Goal: Task Accomplishment & Management: Manage account settings

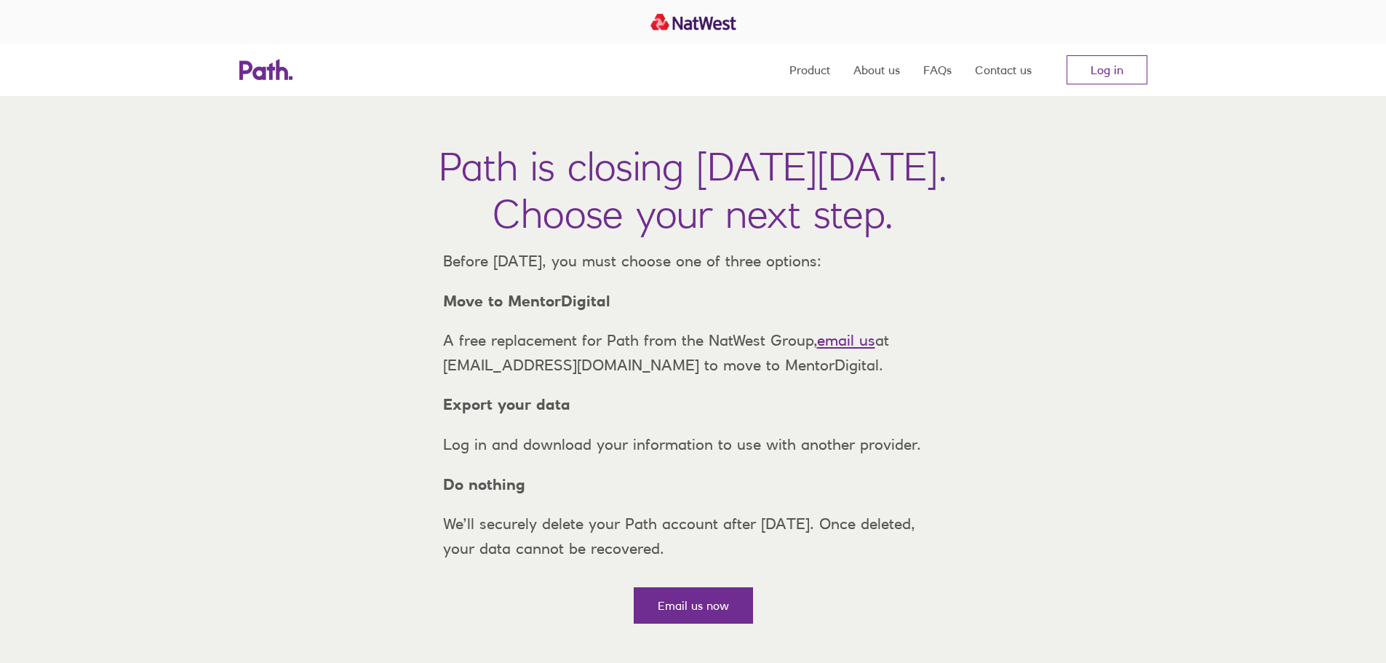
drag, startPoint x: 279, startPoint y: 164, endPoint x: 901, endPoint y: 262, distance: 629.1
click at [901, 262] on div "Path is closing [DATE][DATE]. Choose your next step. Before [DATE], you must ch…" at bounding box center [693, 365] width 1386 height 539
click at [963, 278] on div "Path is closing [DATE][DATE]. Choose your next step. Before [DATE], you must ch…" at bounding box center [693, 365] width 1386 height 539
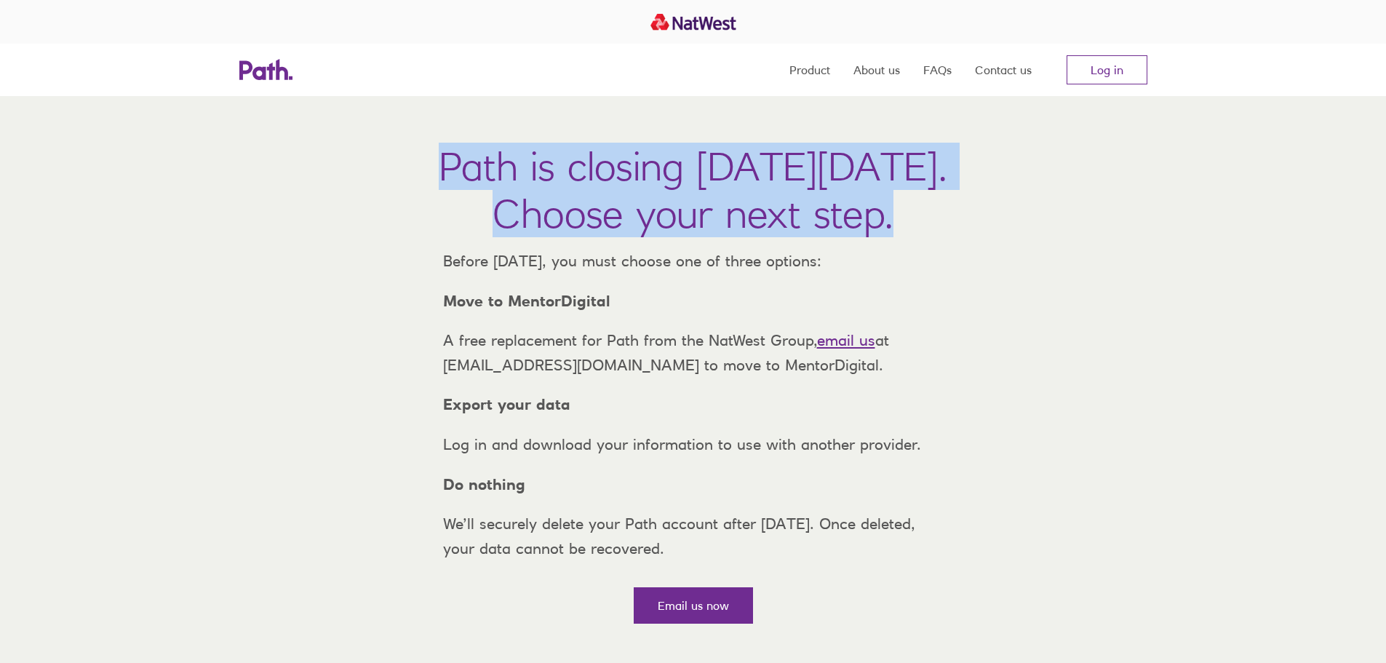
drag, startPoint x: 841, startPoint y: 204, endPoint x: 282, endPoint y: 162, distance: 560.4
click at [439, 162] on h1 "Path is closing [DATE][DATE]. Choose your next step." at bounding box center [693, 190] width 509 height 95
click at [279, 180] on div "Path is closing [DATE][DATE]. Choose your next step. Before [DATE], you must ch…" at bounding box center [693, 365] width 1386 height 539
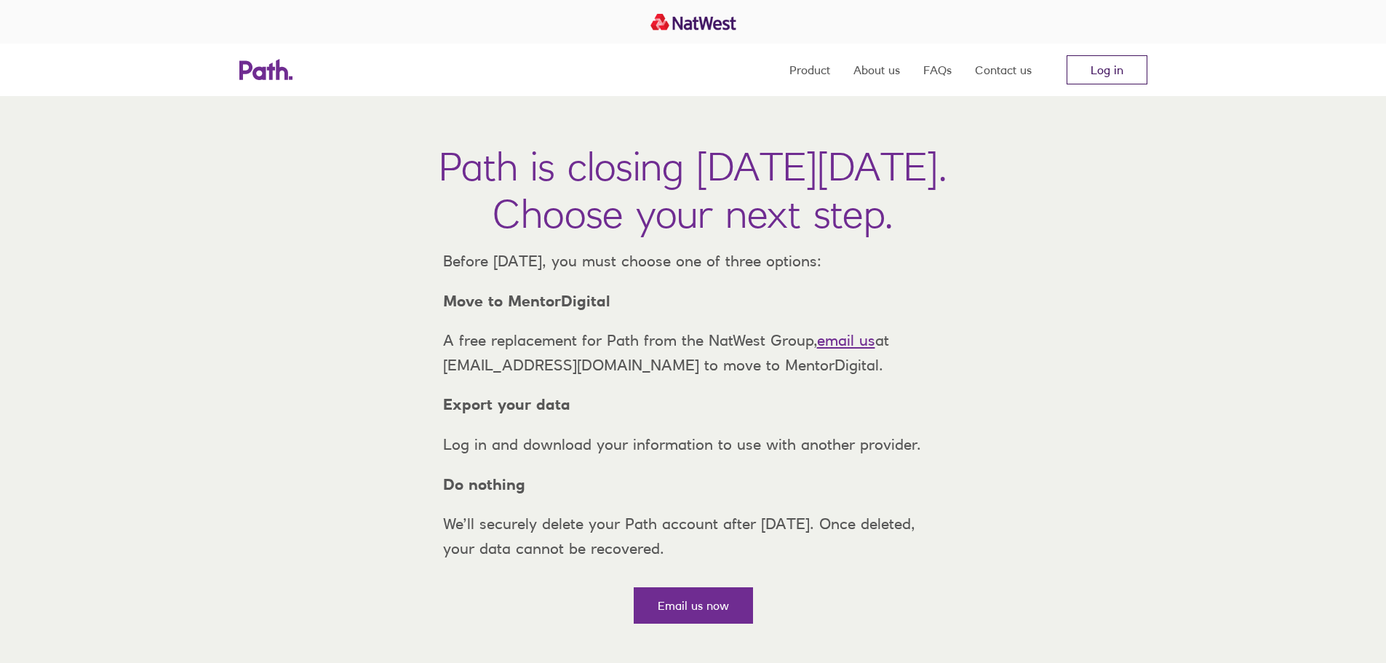
click at [1127, 78] on link "Log in" at bounding box center [1107, 69] width 81 height 29
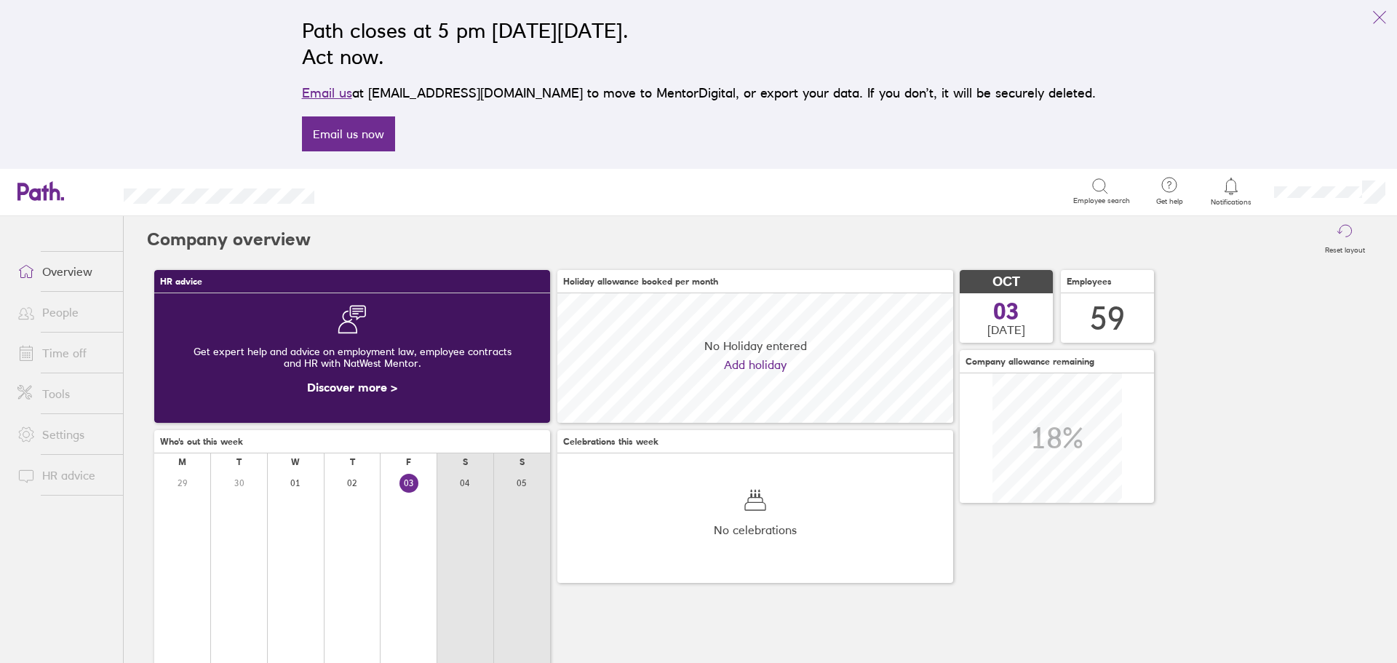
scroll to position [130, 396]
click at [65, 346] on link "Time off" at bounding box center [64, 352] width 117 height 29
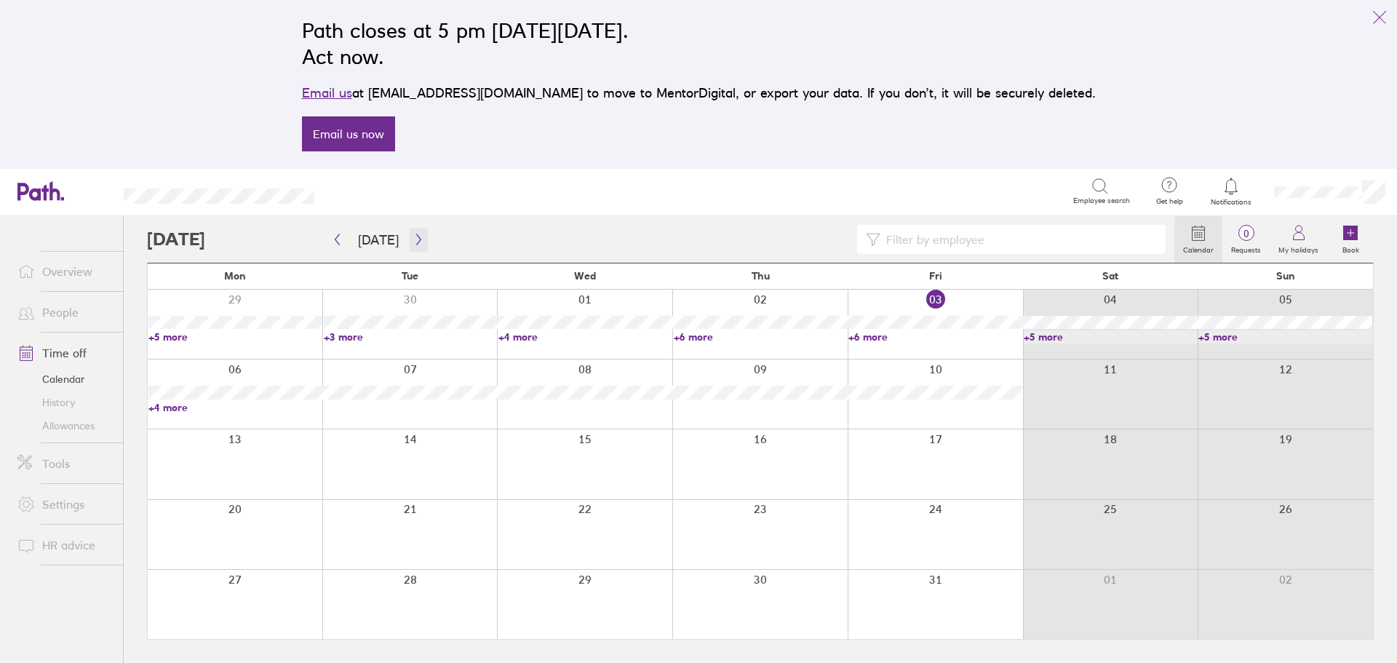
click at [413, 237] on icon "button" at bounding box center [418, 240] width 11 height 12
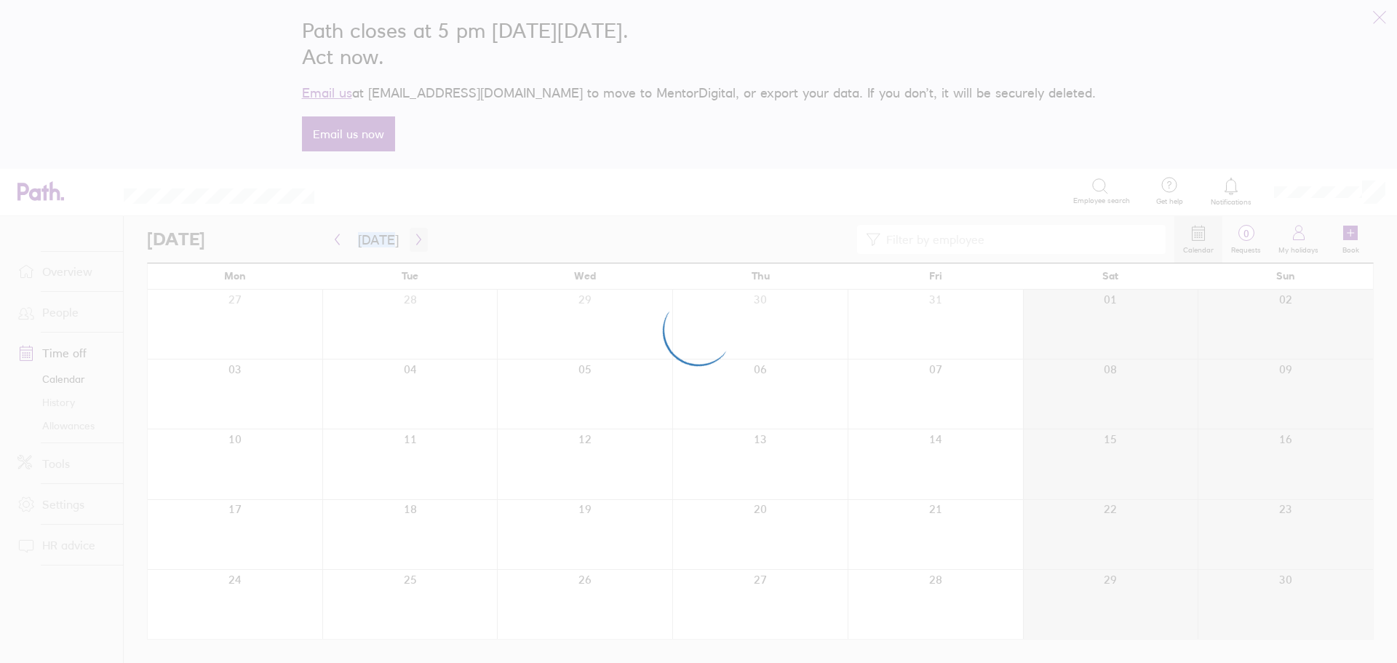
click at [410, 237] on div at bounding box center [698, 331] width 1397 height 663
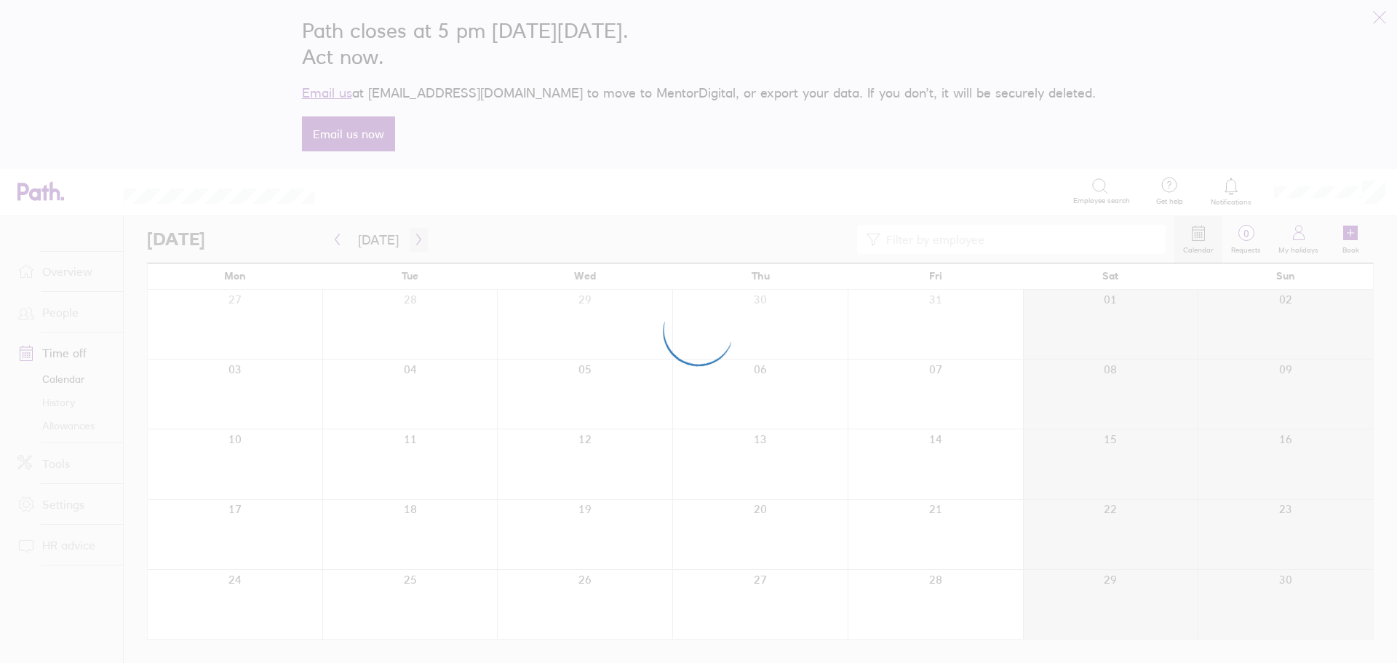
click at [413, 237] on icon "button" at bounding box center [418, 240] width 11 height 12
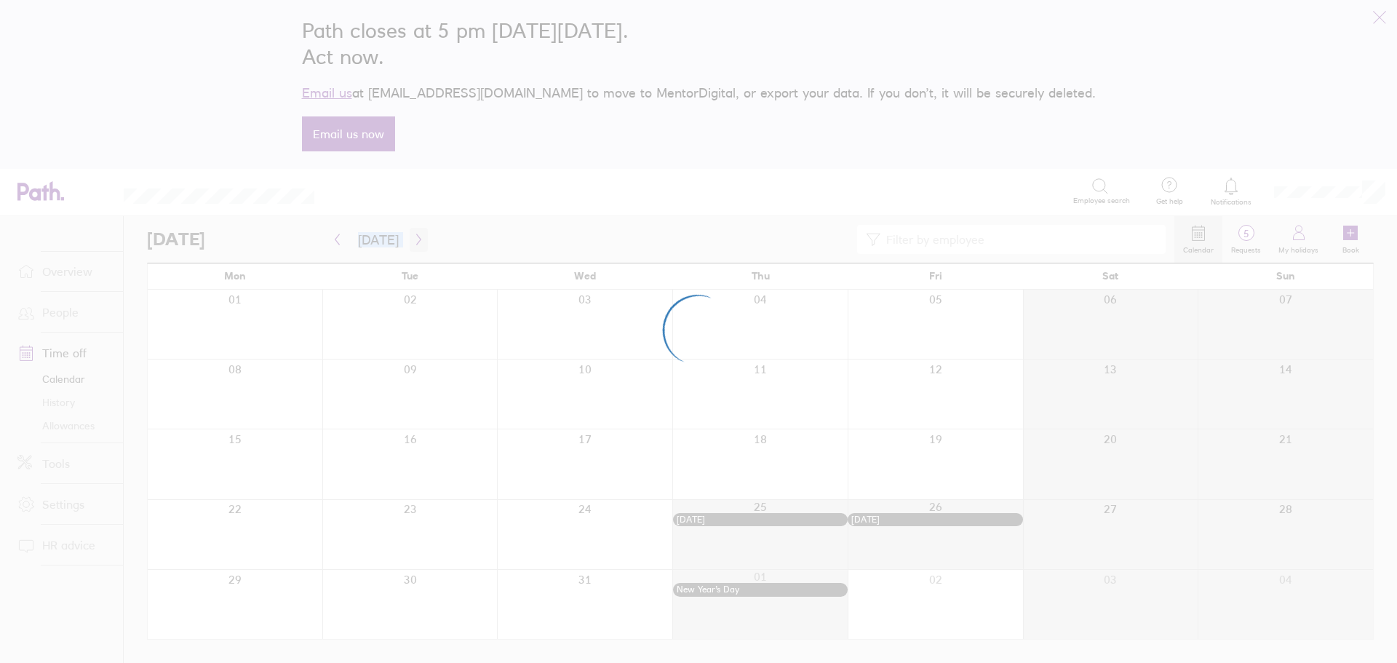
click at [410, 237] on div at bounding box center [698, 331] width 1397 height 663
click at [415, 238] on div at bounding box center [698, 331] width 1397 height 663
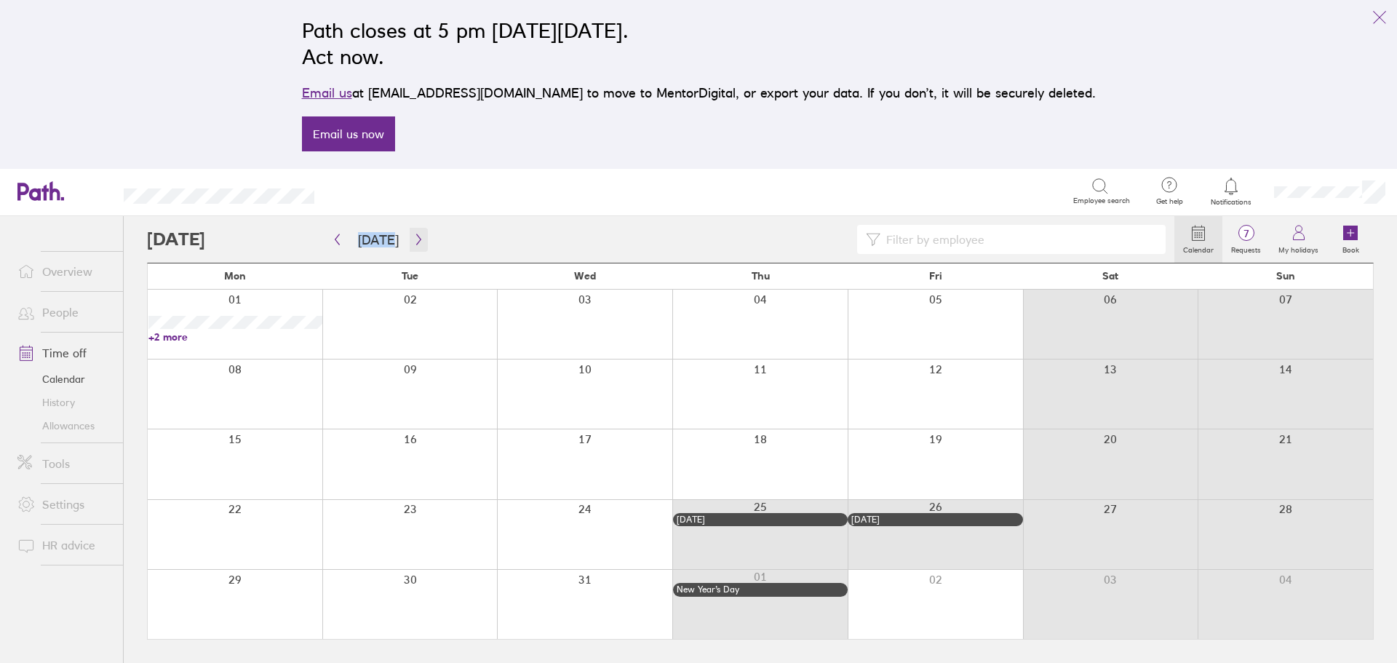
click at [416, 238] on icon "button" at bounding box center [418, 239] width 4 height 11
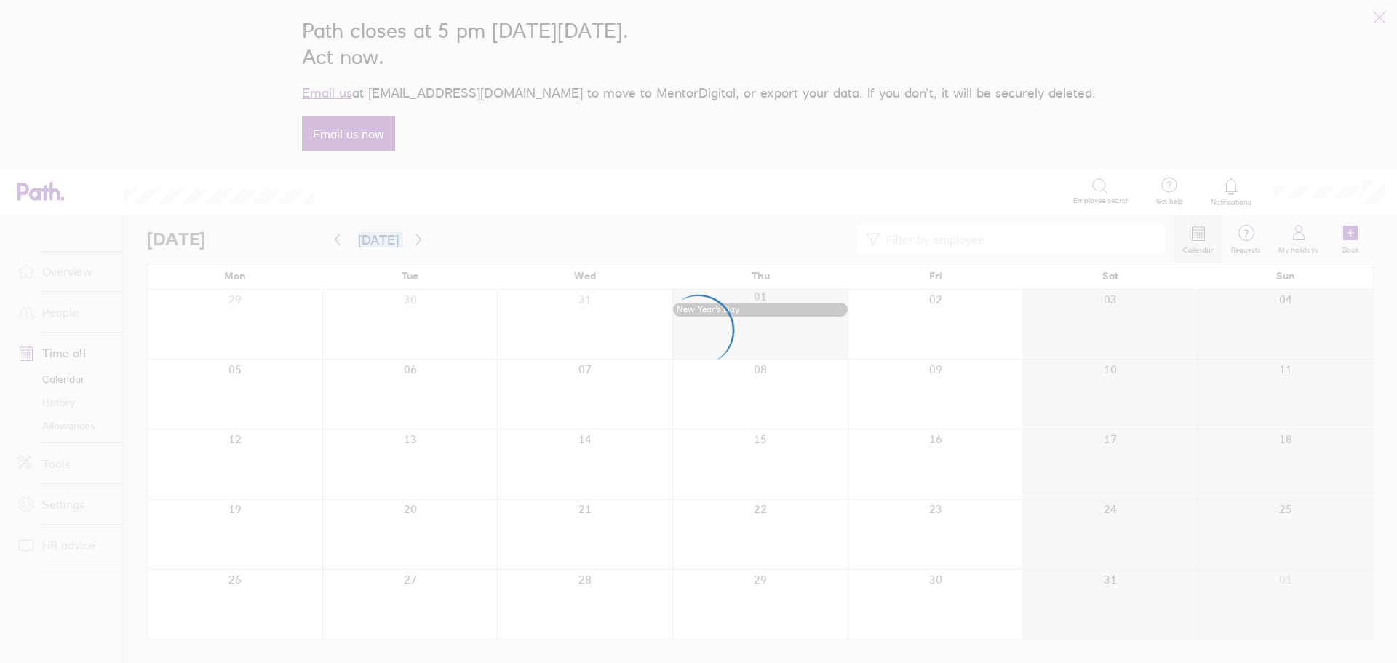
click at [415, 238] on div at bounding box center [698, 331] width 1397 height 663
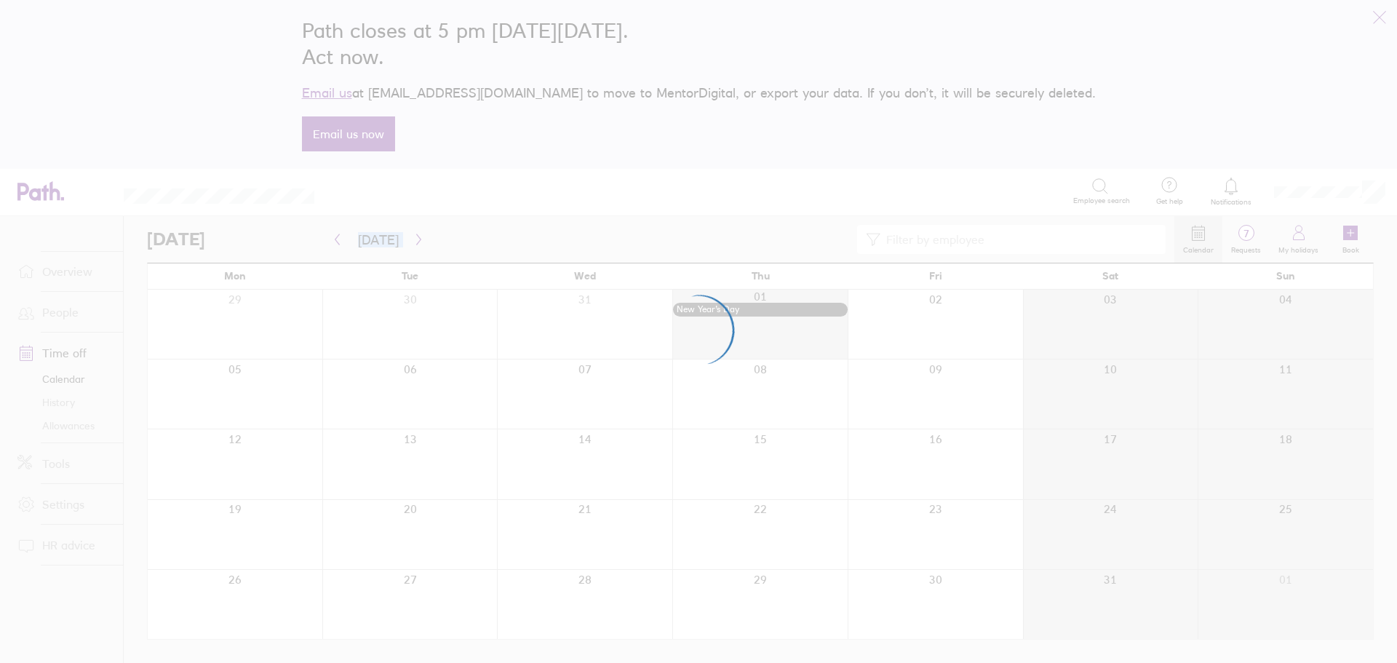
click at [415, 238] on div at bounding box center [698, 331] width 1397 height 663
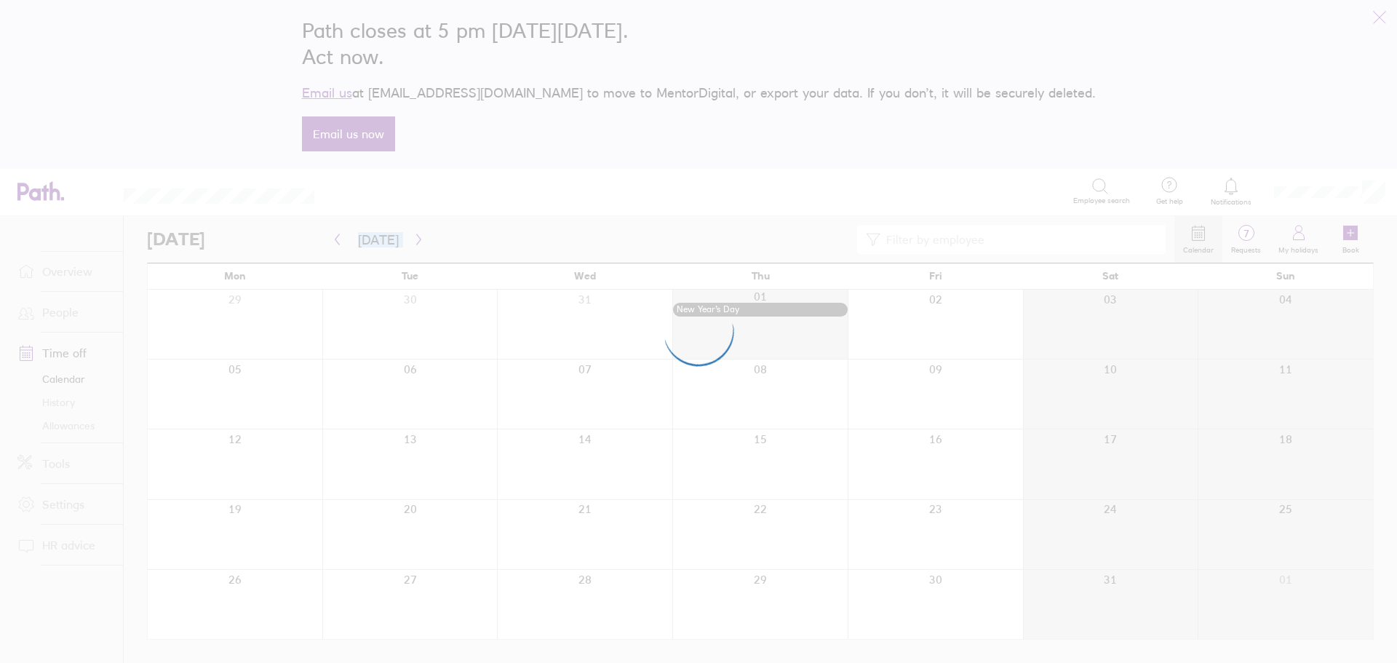
click at [415, 238] on div at bounding box center [698, 331] width 1397 height 663
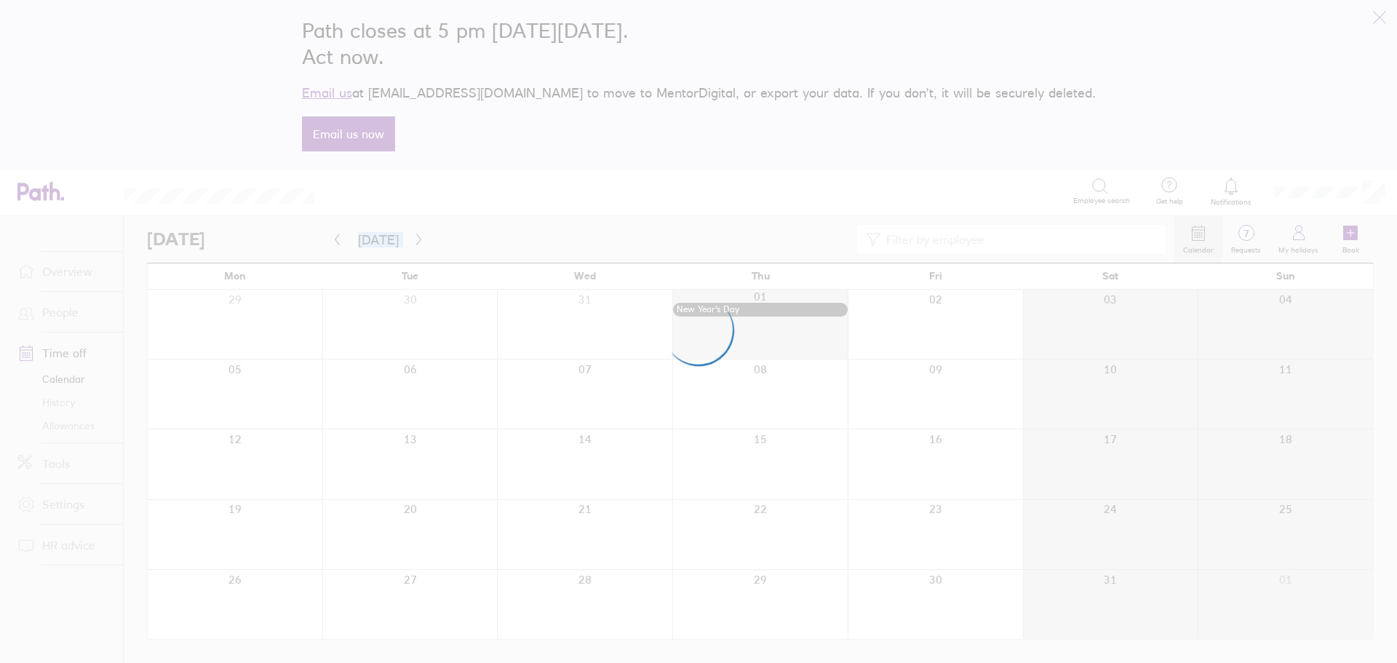
click at [415, 238] on div at bounding box center [698, 331] width 1397 height 663
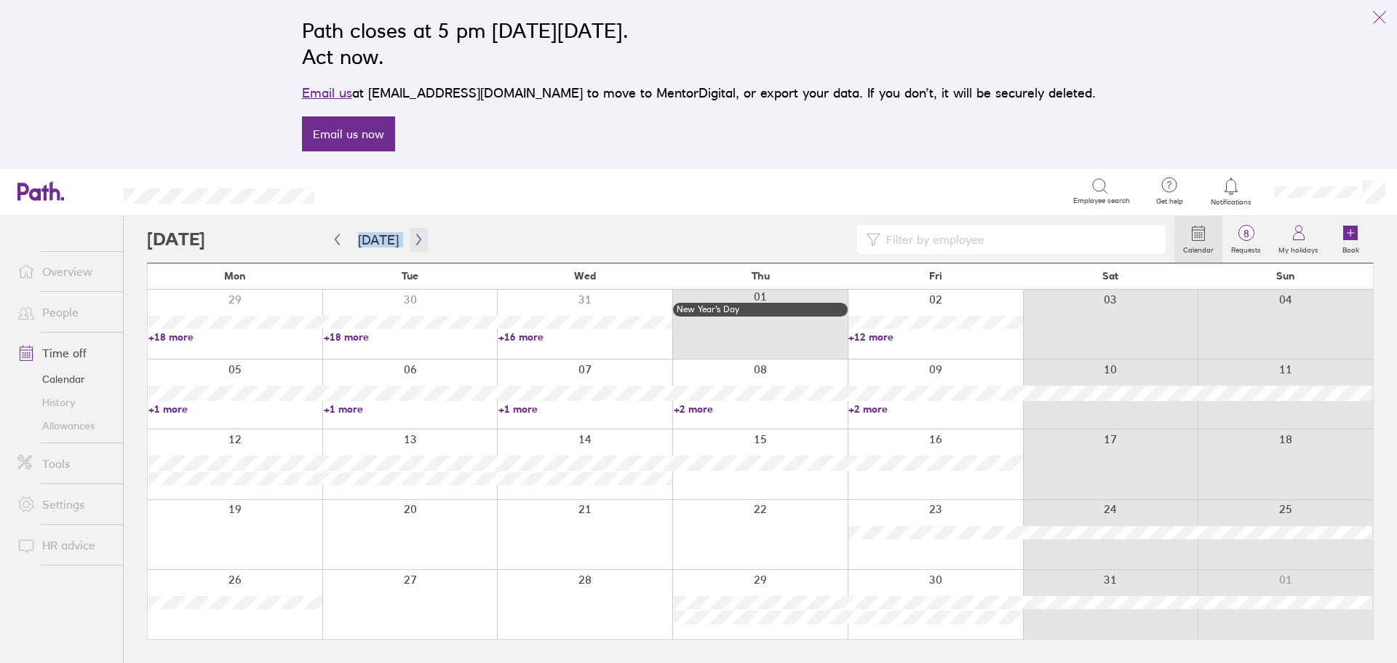
click at [416, 238] on icon "button" at bounding box center [418, 239] width 4 height 11
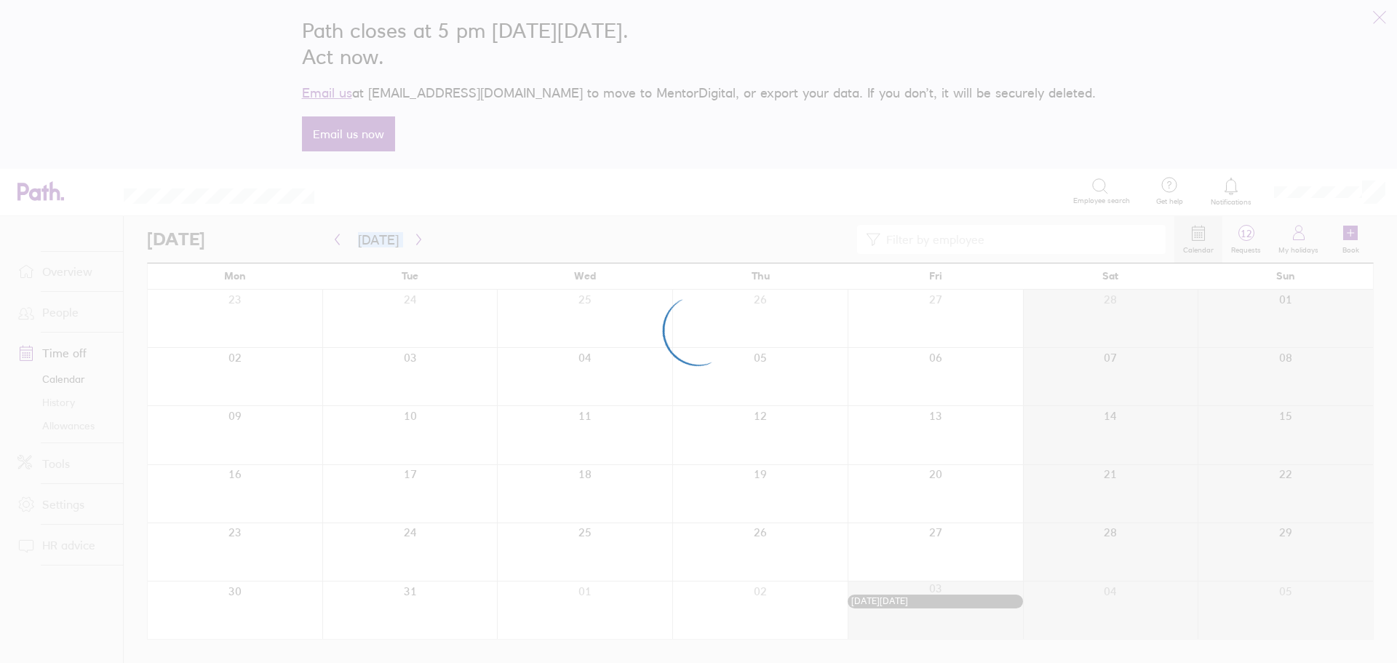
click at [415, 238] on div at bounding box center [698, 331] width 1397 height 663
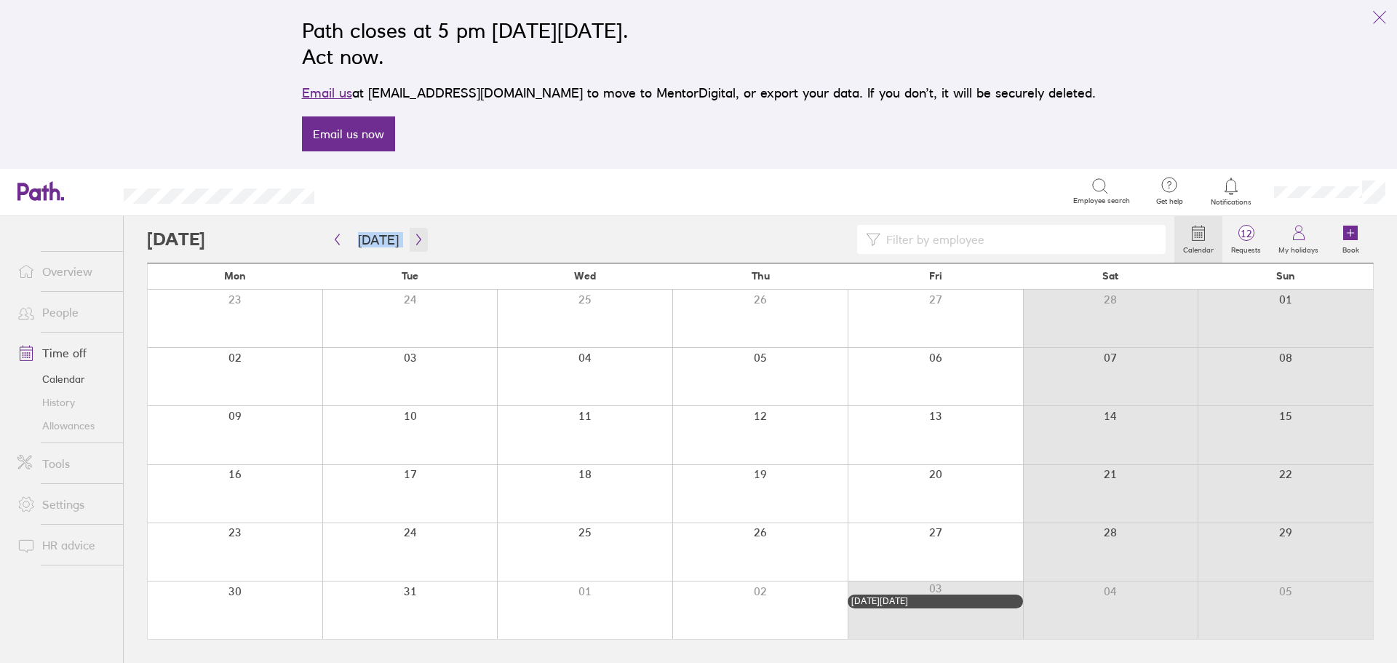
click at [416, 238] on icon "button" at bounding box center [418, 239] width 4 height 11
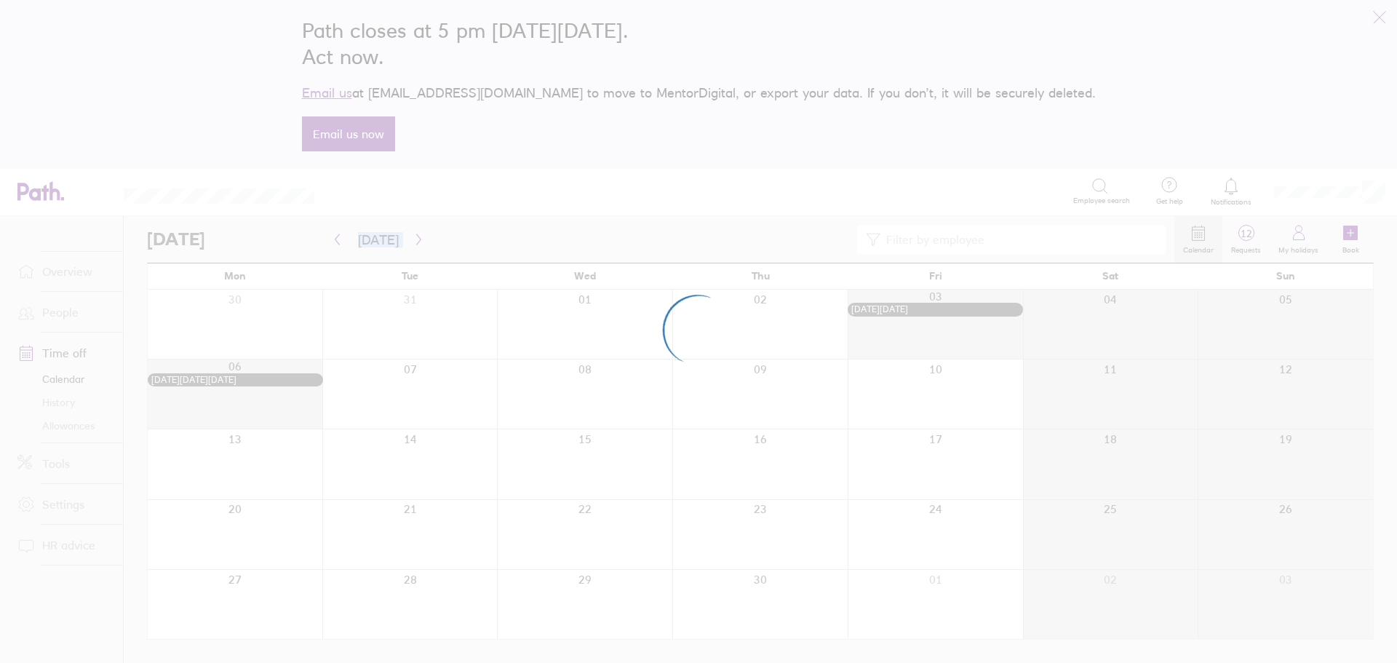
click at [415, 238] on div at bounding box center [698, 331] width 1397 height 663
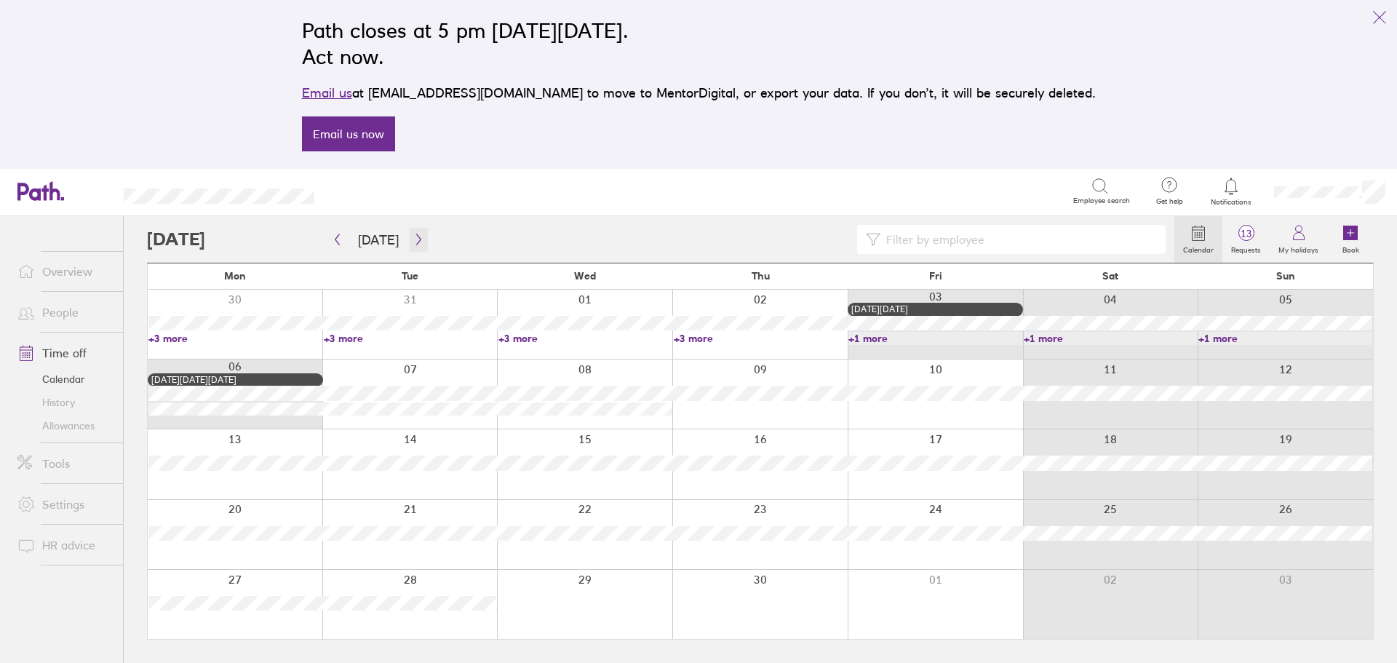
click at [416, 238] on icon "button" at bounding box center [418, 239] width 4 height 11
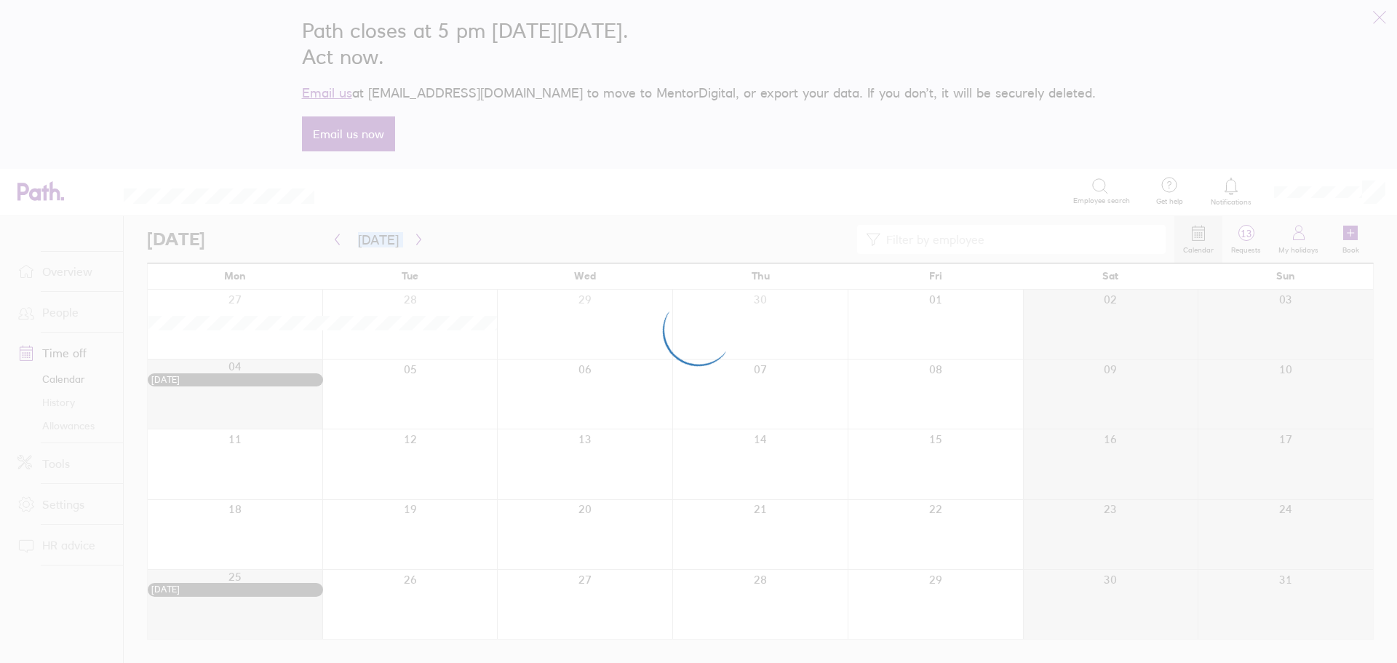
click at [415, 238] on div at bounding box center [698, 331] width 1397 height 663
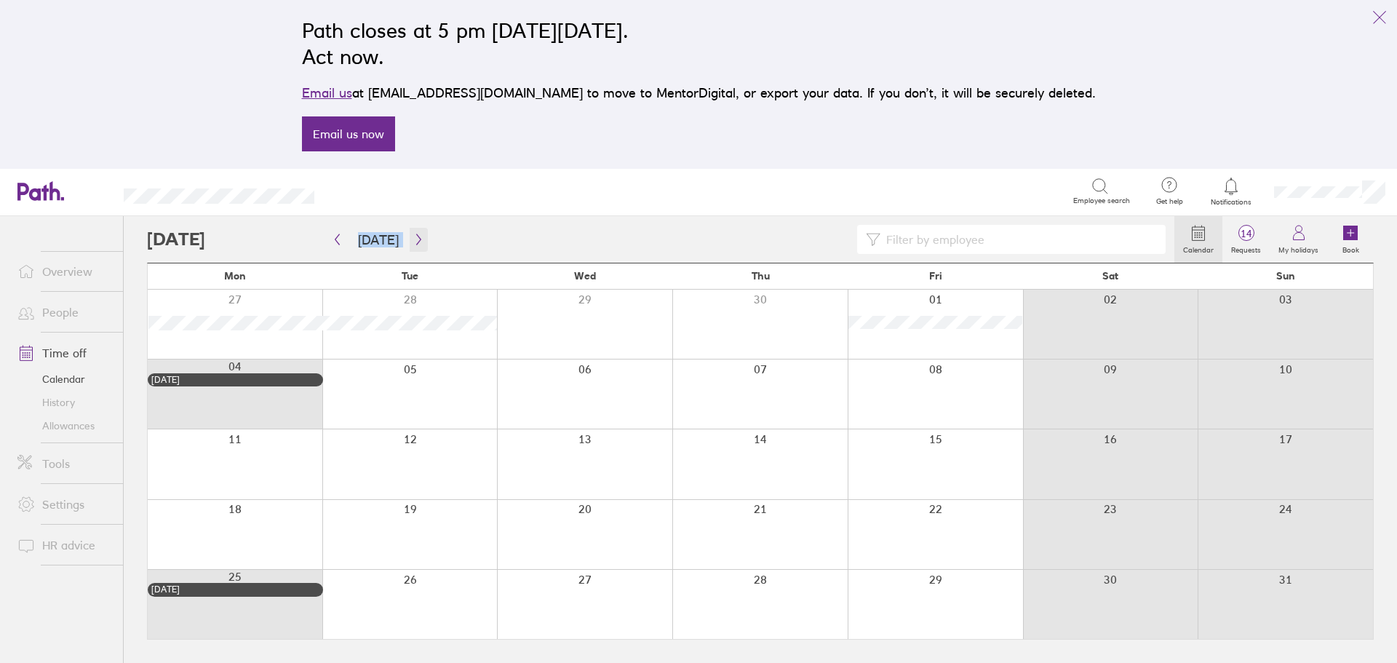
click at [416, 238] on icon "button" at bounding box center [418, 239] width 4 height 11
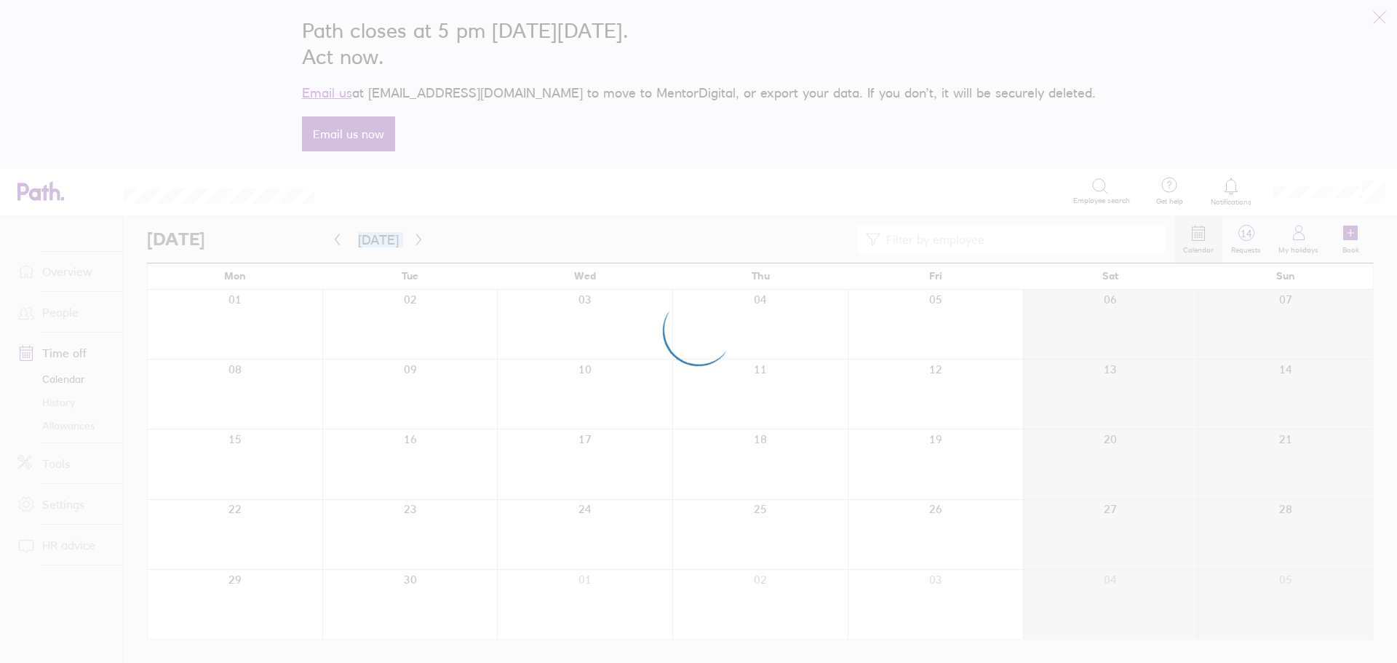
click at [415, 238] on div at bounding box center [698, 331] width 1397 height 663
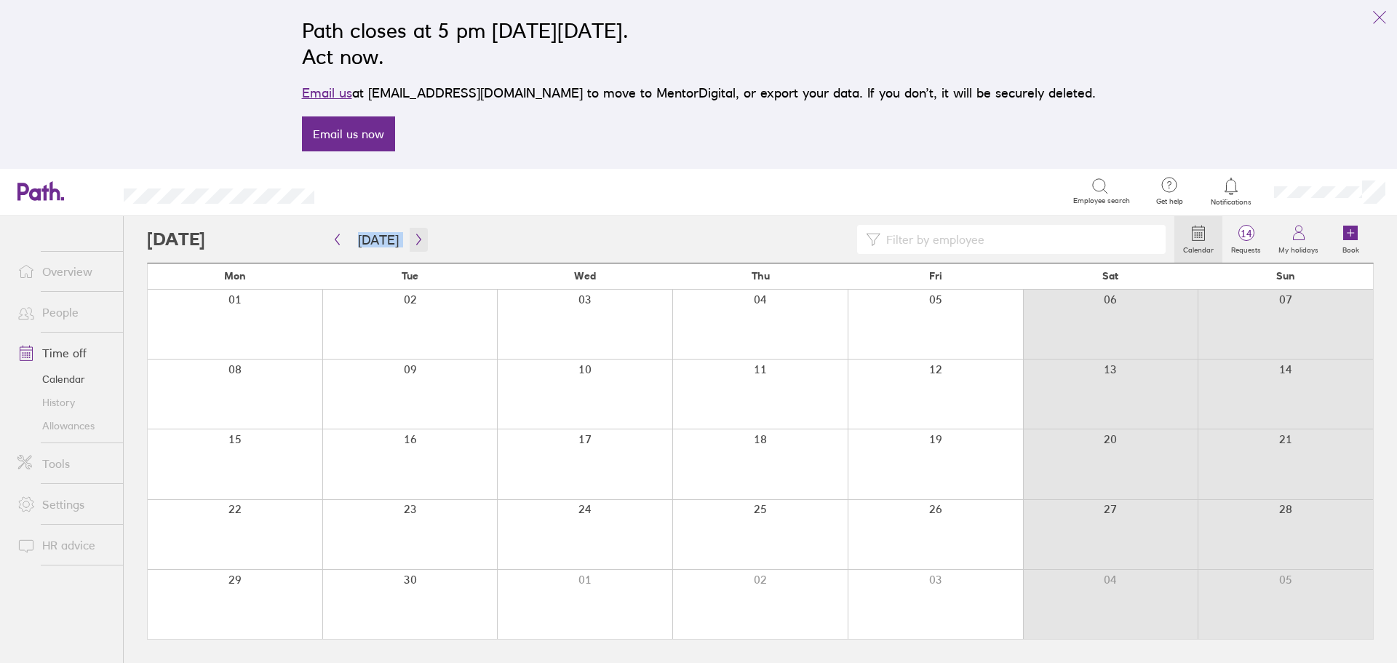
click at [416, 238] on icon "button" at bounding box center [418, 239] width 4 height 11
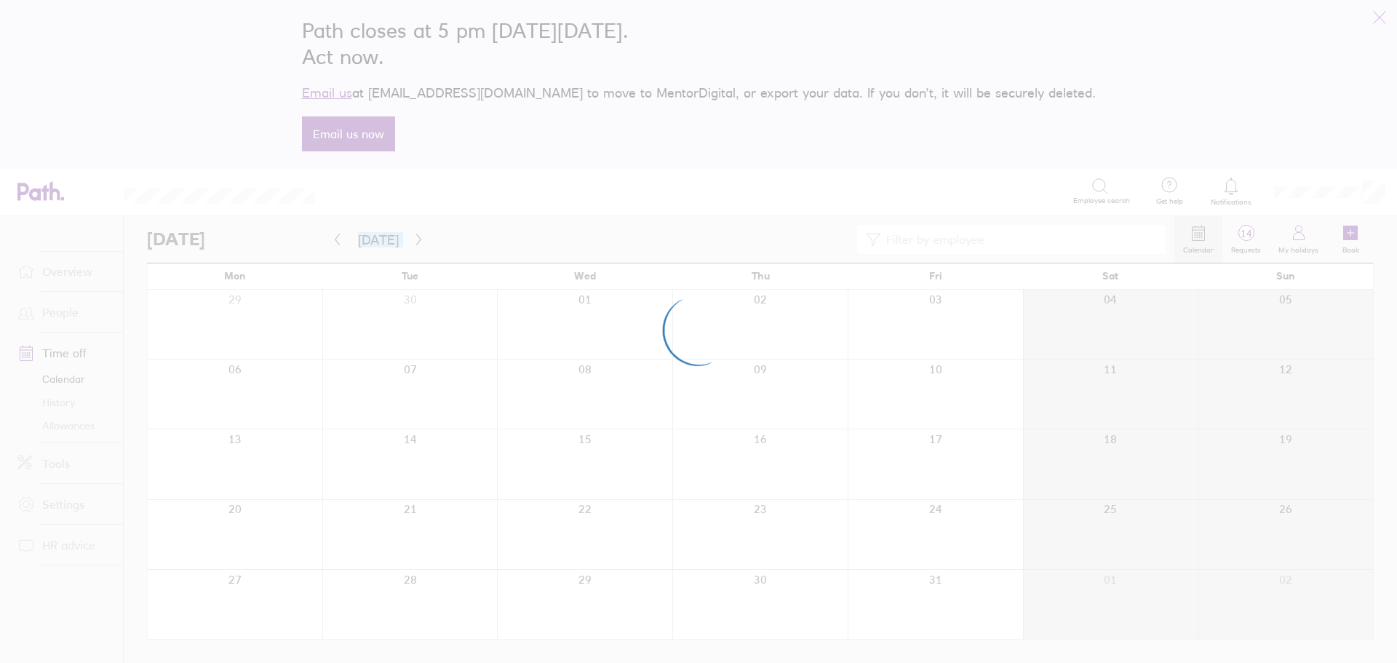
click at [415, 238] on div at bounding box center [698, 331] width 1397 height 663
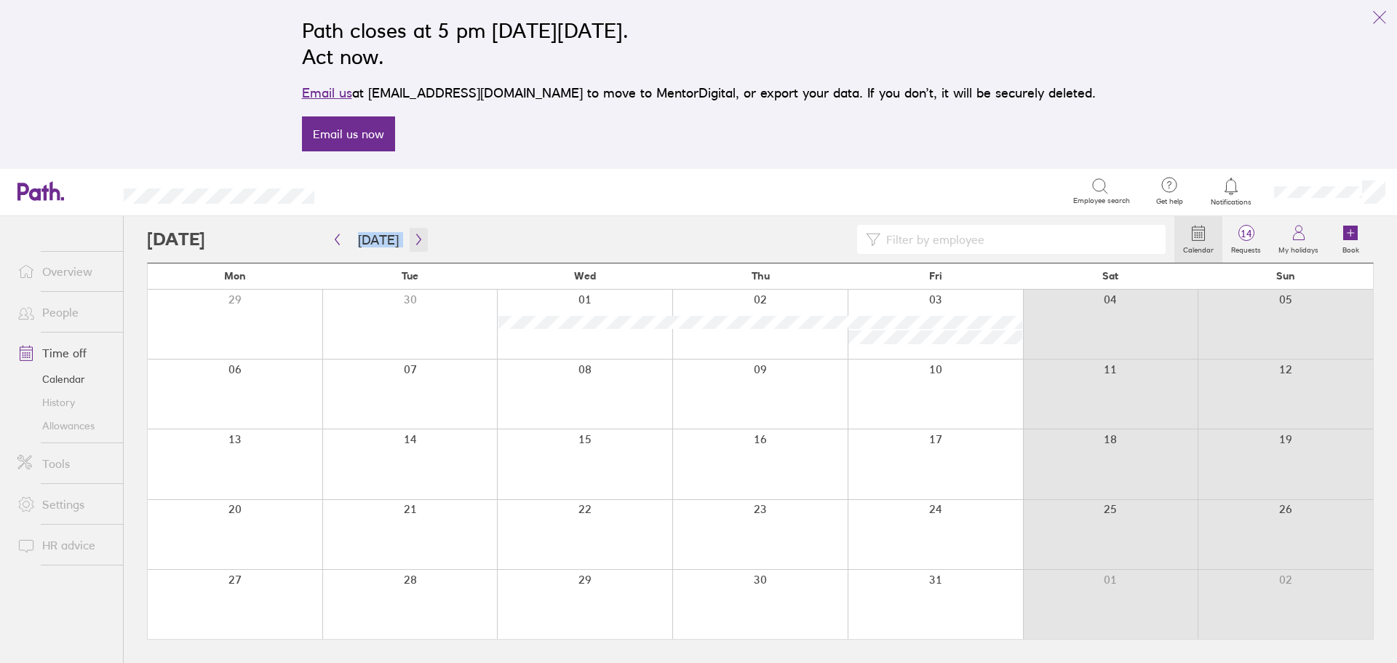
click at [416, 238] on icon "button" at bounding box center [418, 239] width 4 height 11
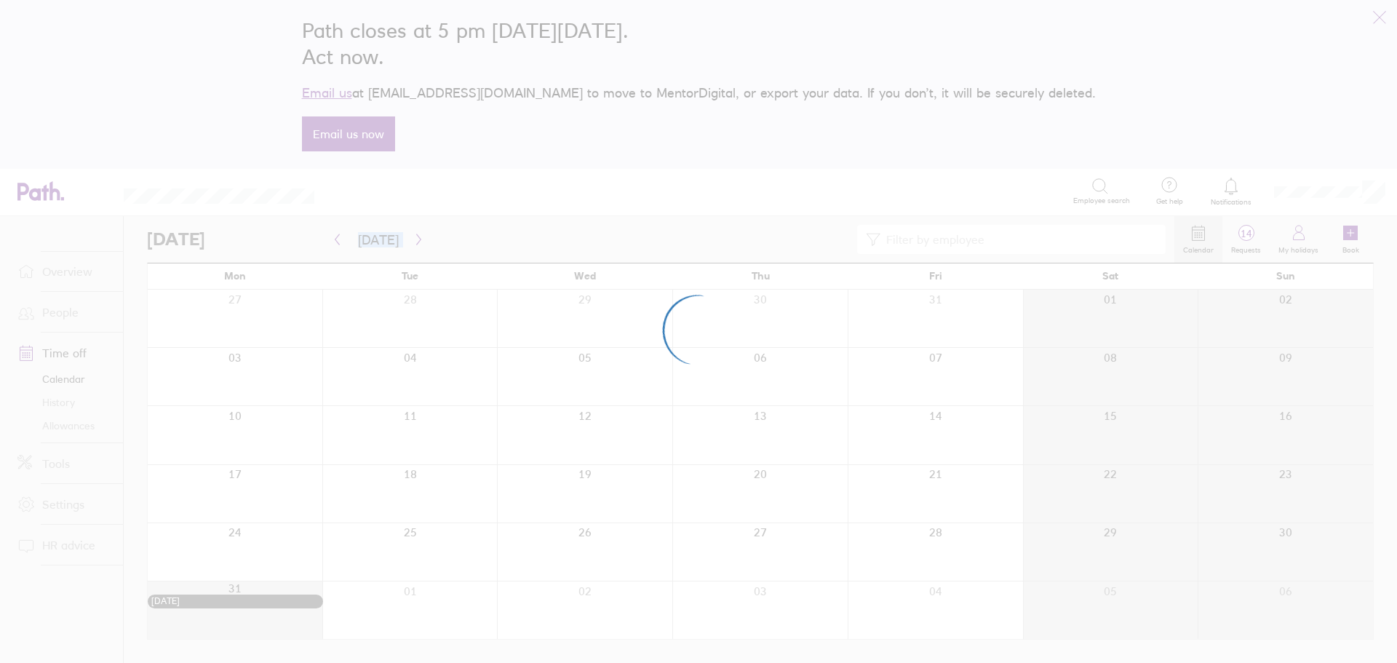
click at [415, 238] on div at bounding box center [698, 331] width 1397 height 663
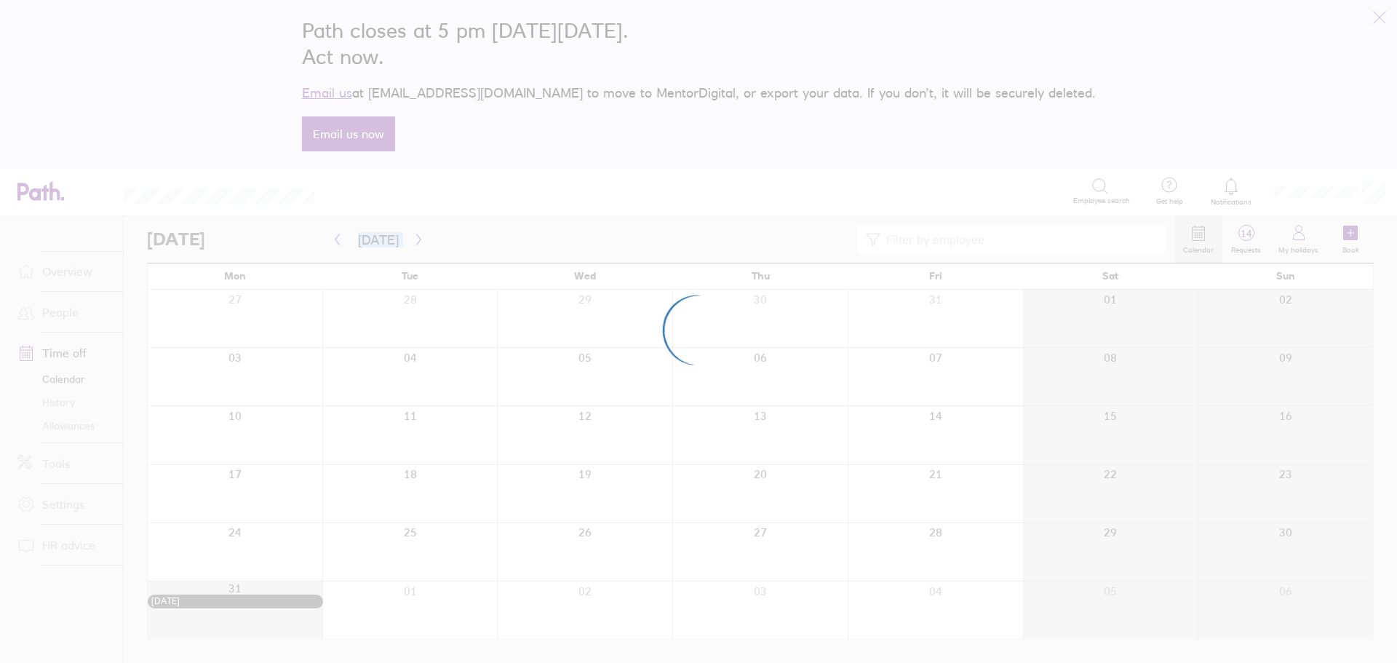
click at [415, 238] on div at bounding box center [698, 331] width 1397 height 663
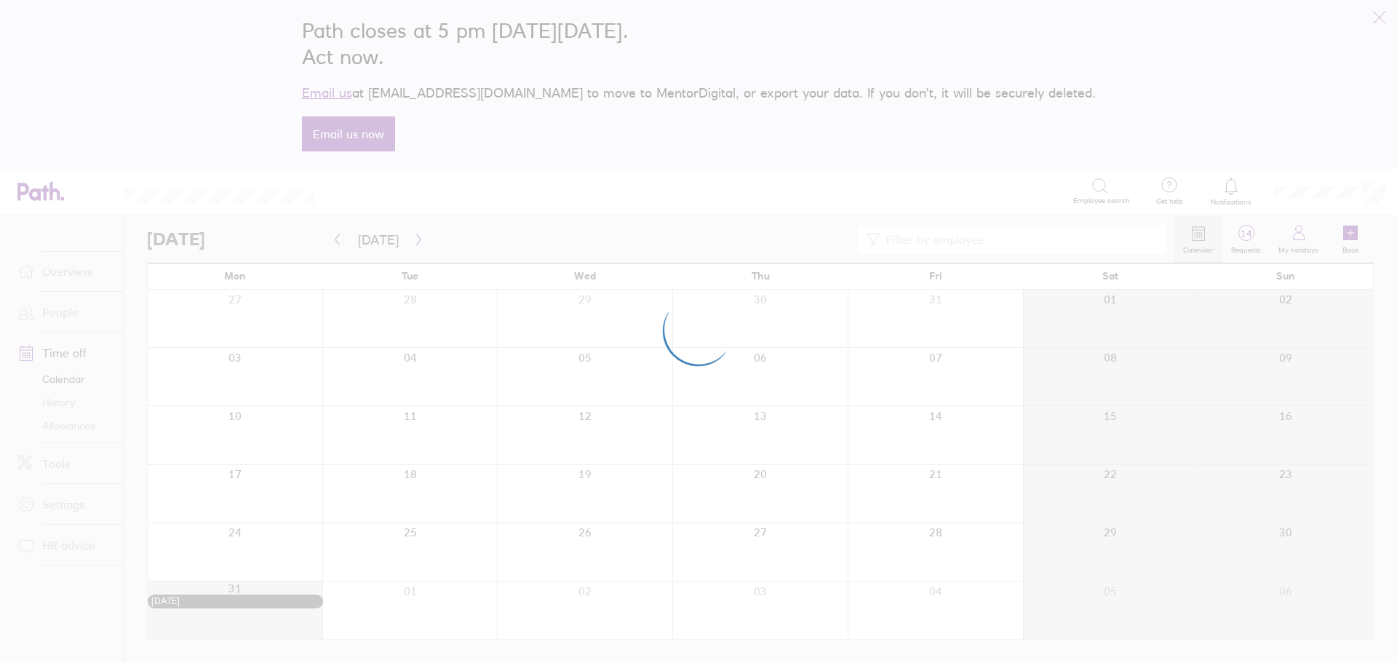
click at [416, 236] on div at bounding box center [698, 331] width 1397 height 663
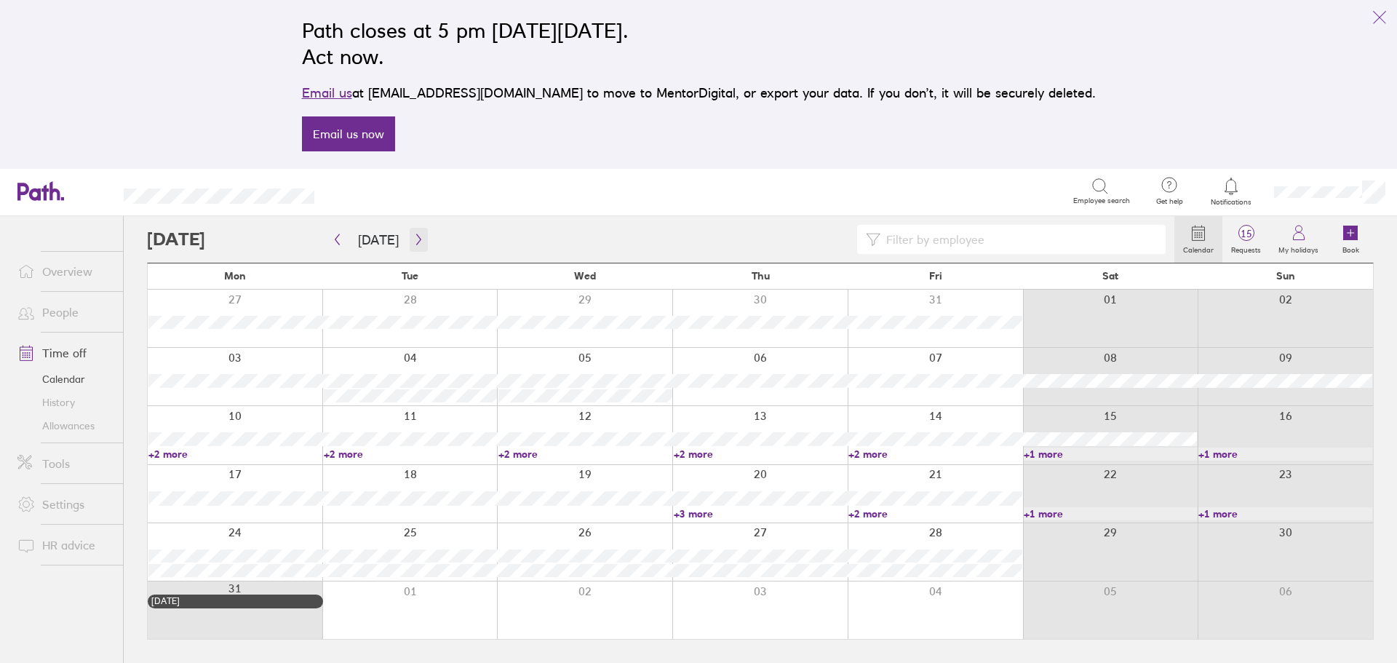
click at [421, 234] on button "button" at bounding box center [419, 240] width 18 height 24
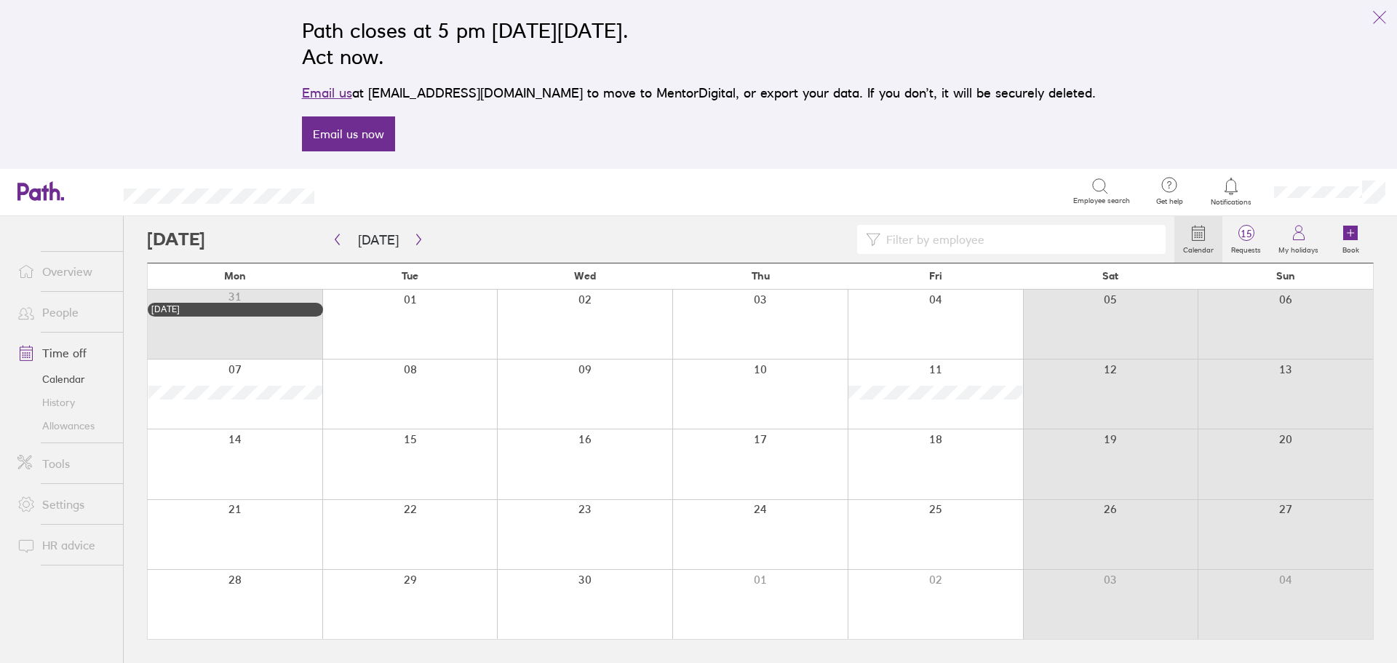
click at [64, 426] on link "Allowances" at bounding box center [64, 425] width 117 height 23
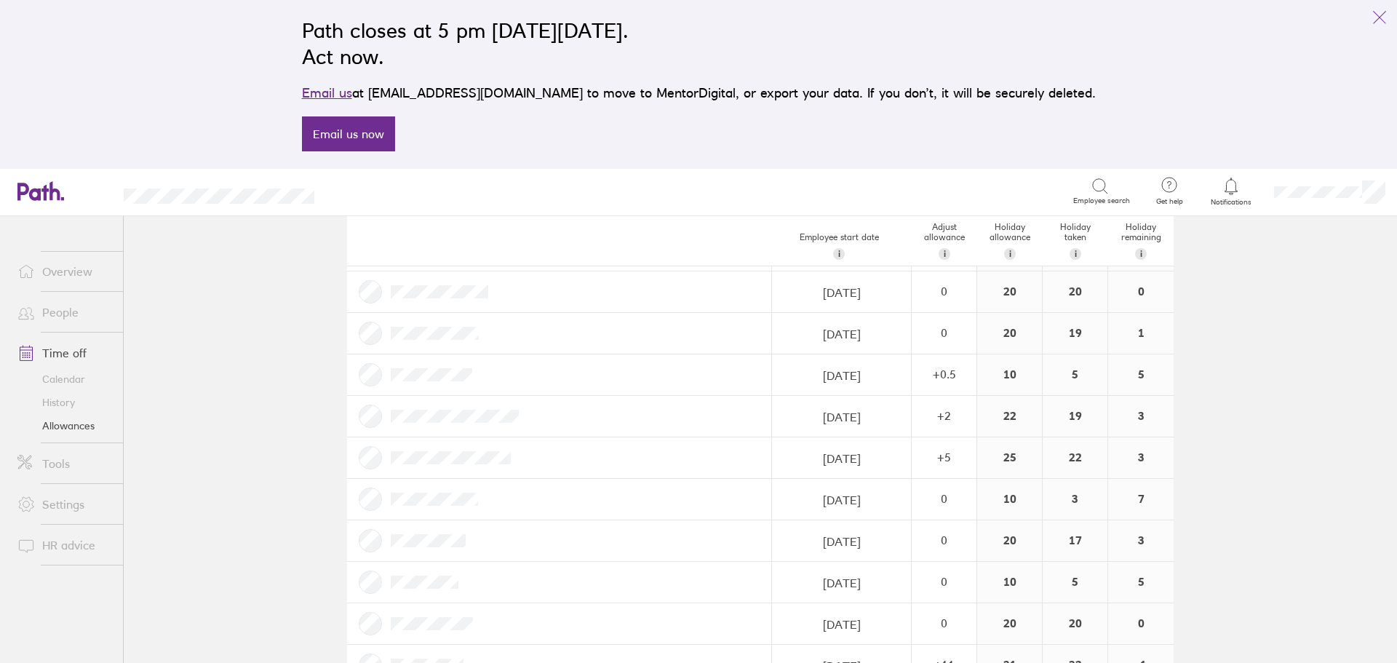
scroll to position [146, 0]
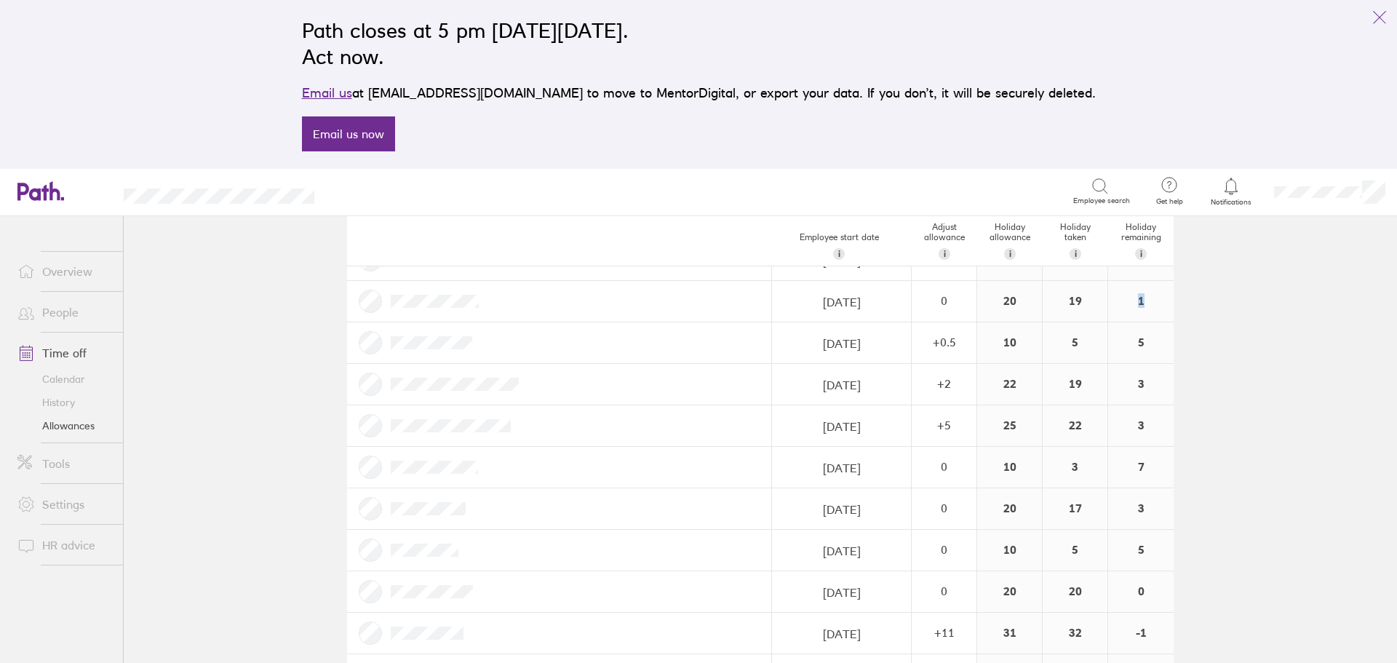
drag, startPoint x: 1145, startPoint y: 301, endPoint x: 1121, endPoint y: 302, distance: 23.3
click at [1121, 302] on div "1" at bounding box center [1140, 301] width 65 height 41
click at [1108, 311] on div "1" at bounding box center [1140, 301] width 65 height 41
click at [1144, 313] on div "1" at bounding box center [1140, 301] width 65 height 41
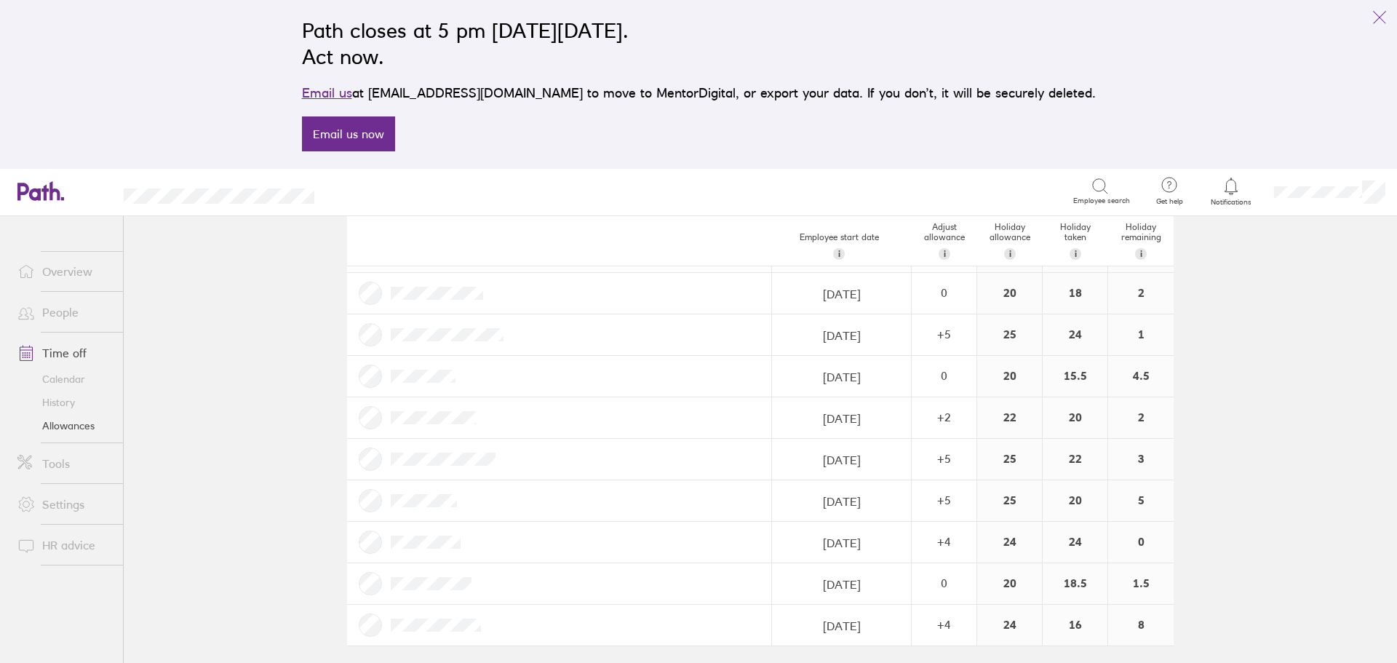
scroll to position [2151, 0]
drag, startPoint x: 1161, startPoint y: 585, endPoint x: 1122, endPoint y: 589, distance: 38.7
click at [1122, 589] on div "1.5" at bounding box center [1140, 577] width 65 height 41
click at [1124, 599] on div "8" at bounding box center [1140, 618] width 65 height 41
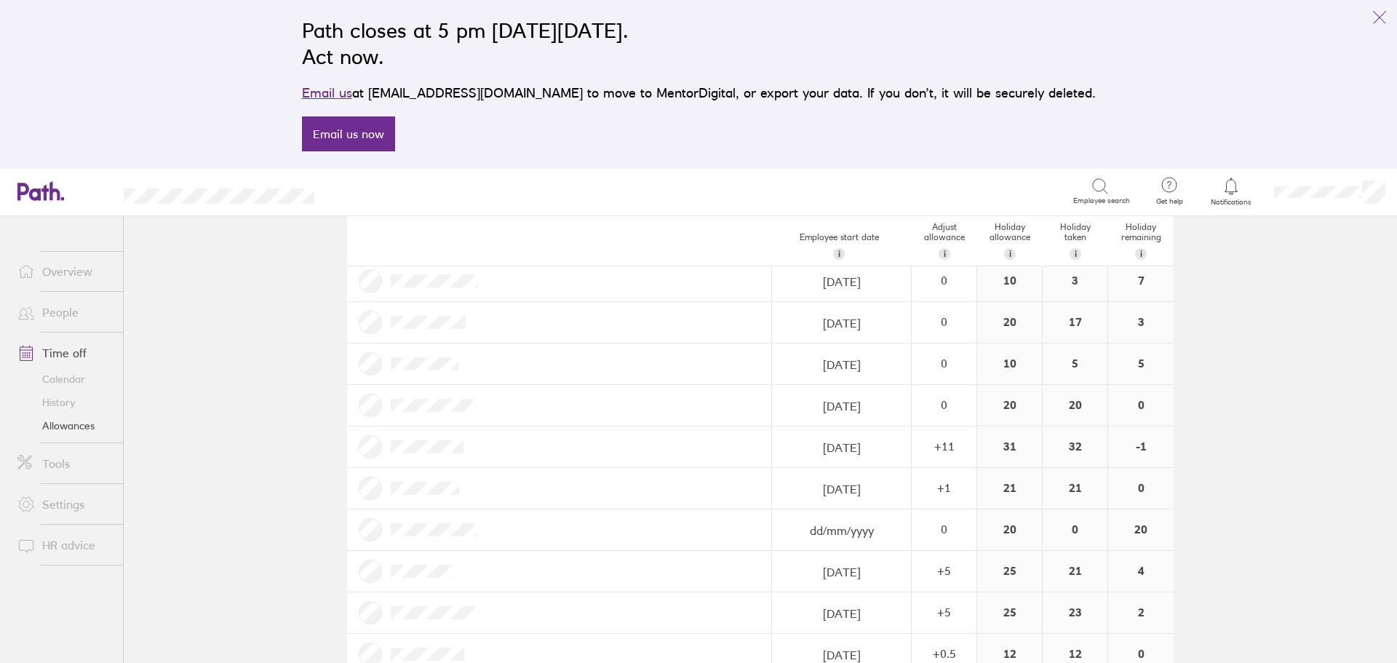
scroll to position [0, 0]
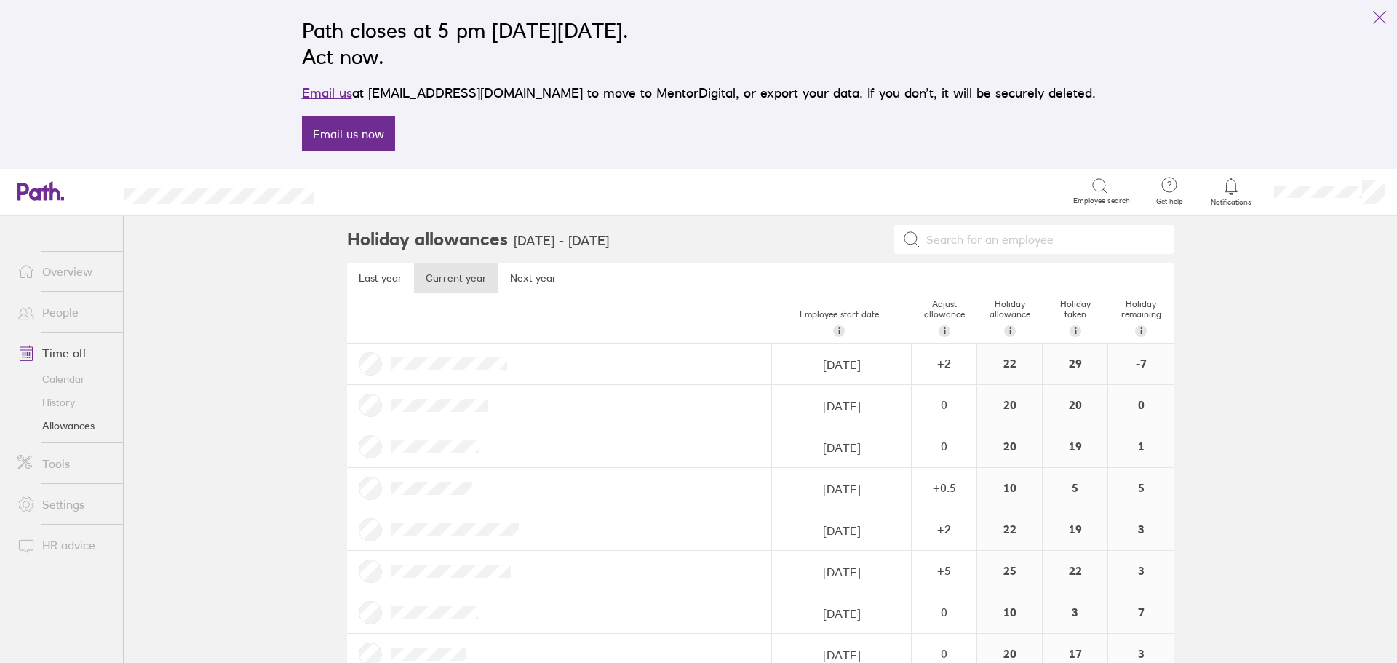
click at [63, 354] on link "Time off" at bounding box center [64, 352] width 117 height 29
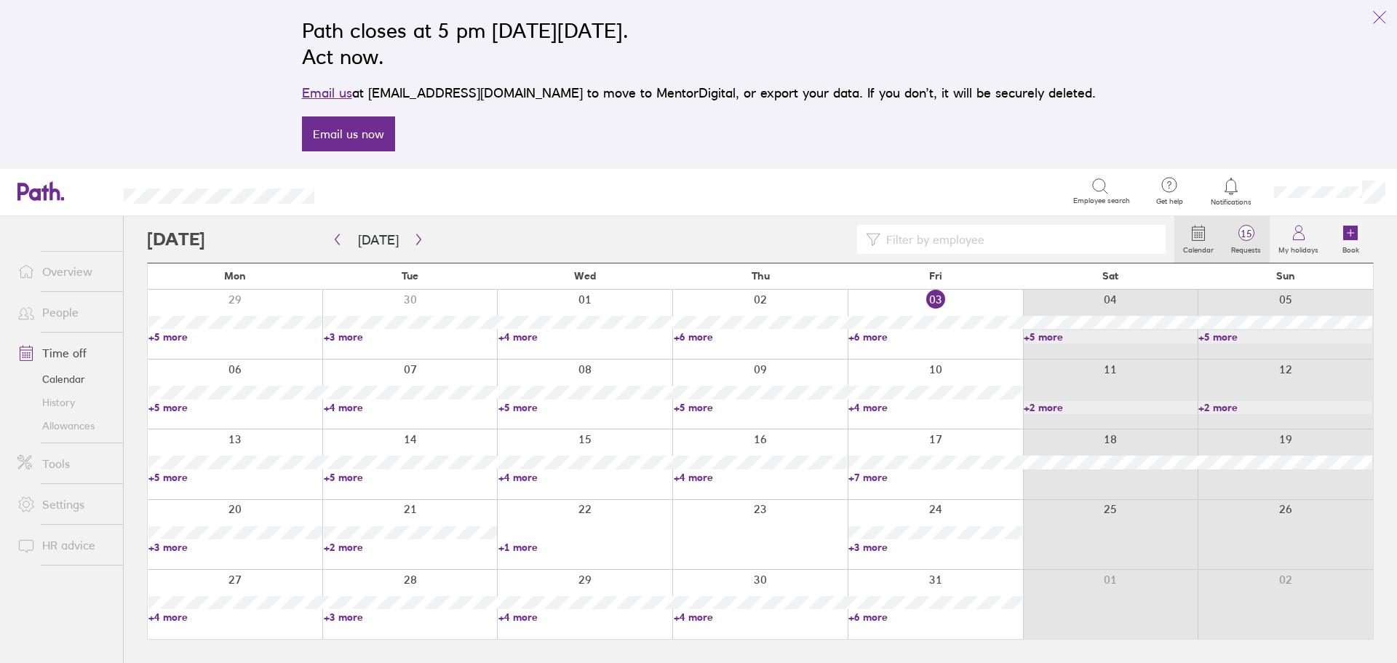
click at [1246, 238] on span "15" at bounding box center [1246, 234] width 47 height 12
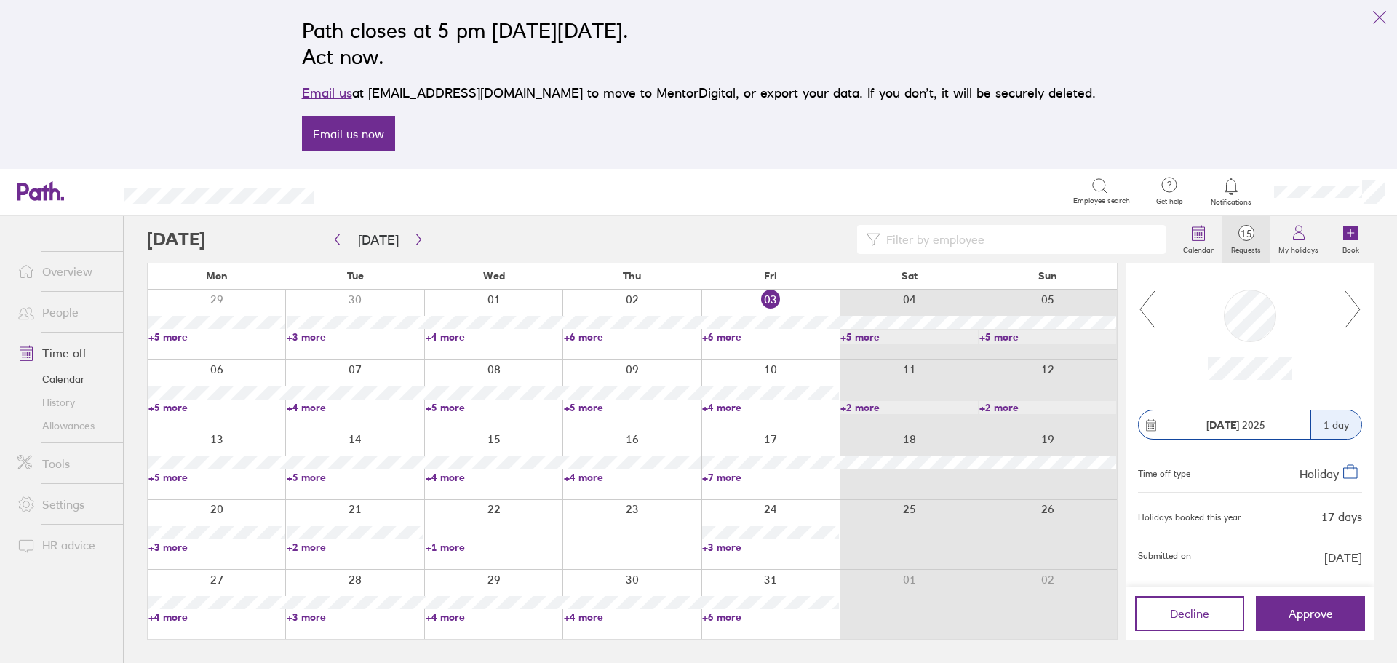
click at [1356, 309] on icon at bounding box center [1353, 309] width 18 height 39
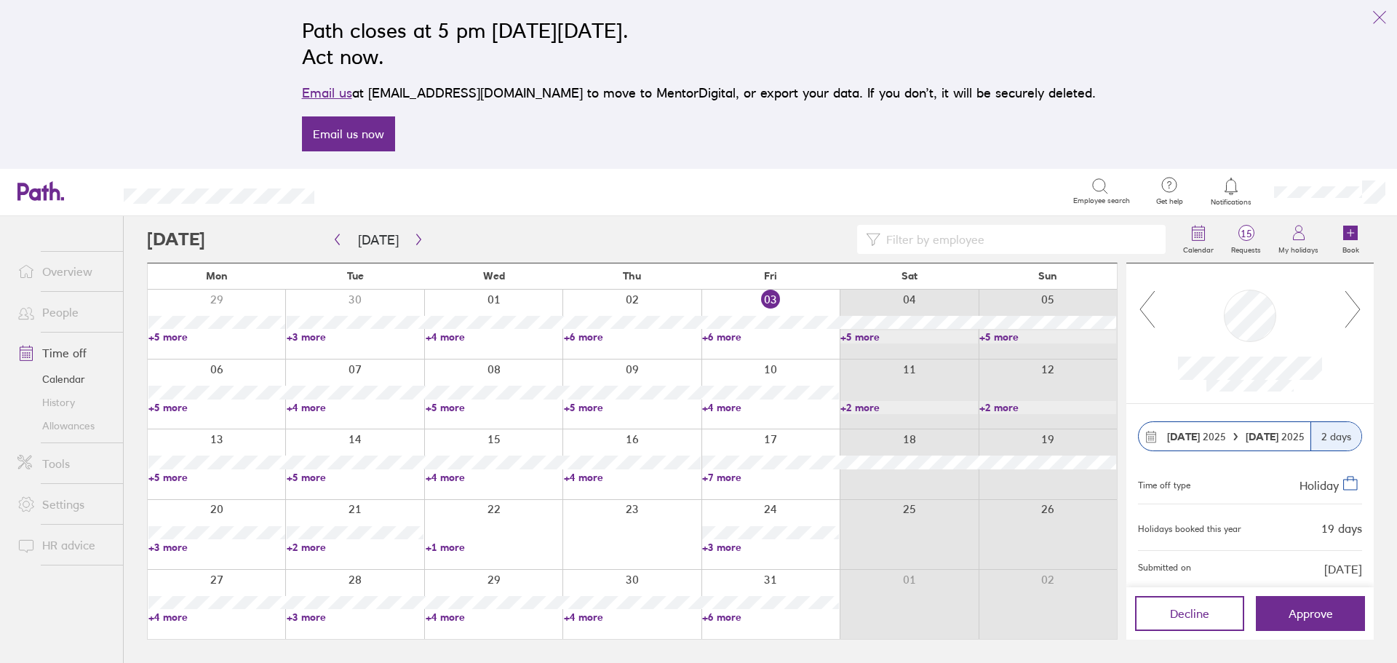
click at [1353, 315] on icon at bounding box center [1353, 309] width 18 height 39
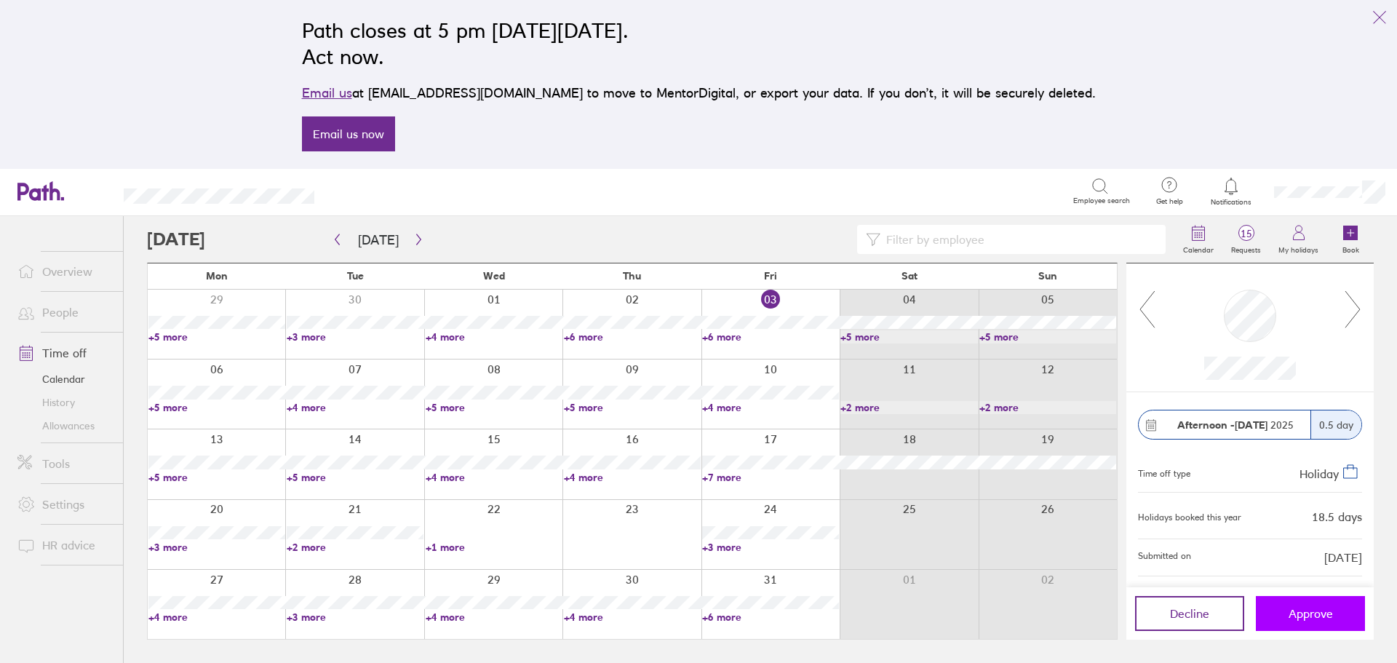
click at [1315, 616] on span "Approve" at bounding box center [1311, 613] width 44 height 13
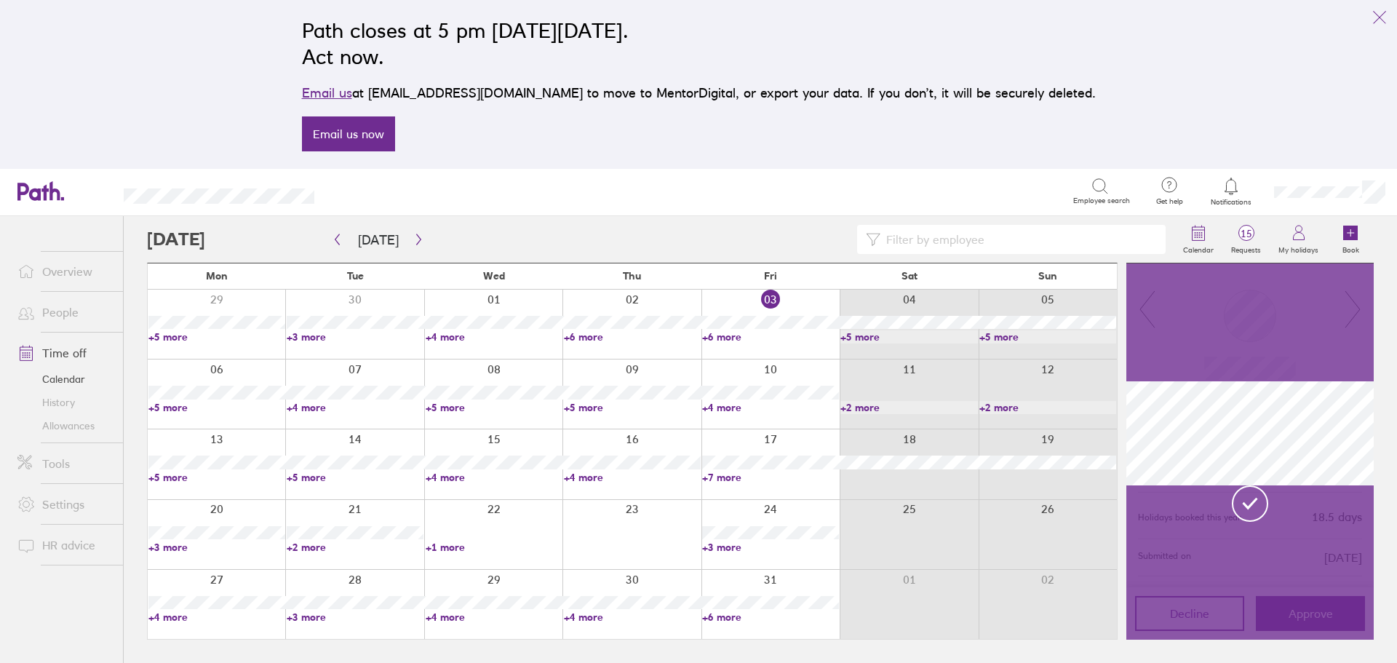
click at [1250, 506] on icon at bounding box center [1250, 503] width 12 height 9
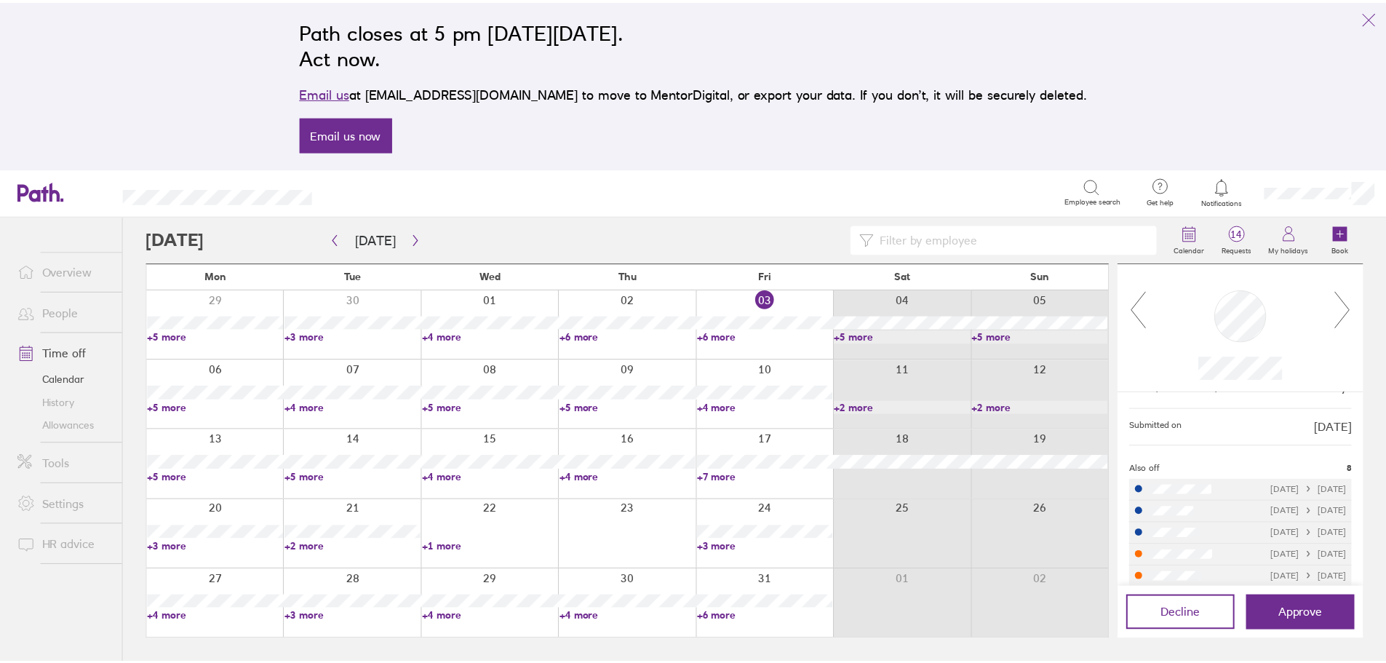
scroll to position [209, 0]
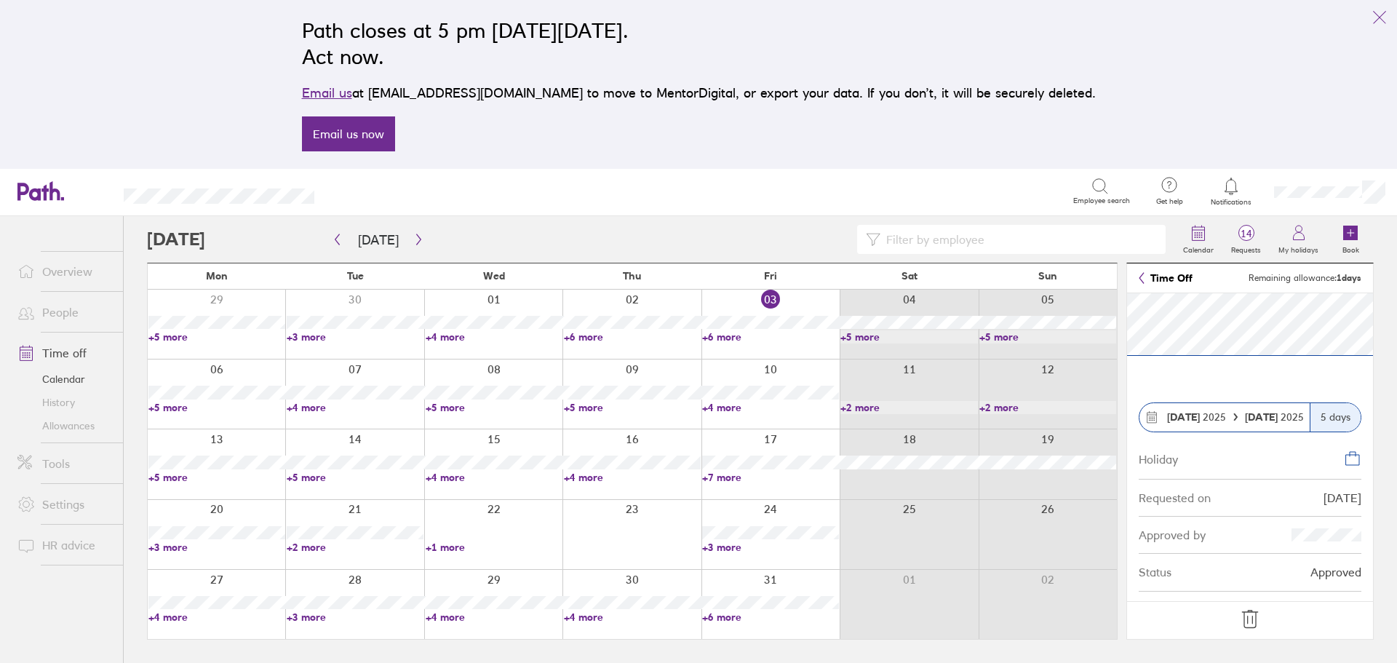
click at [437, 613] on link "+4 more" at bounding box center [494, 617] width 137 height 13
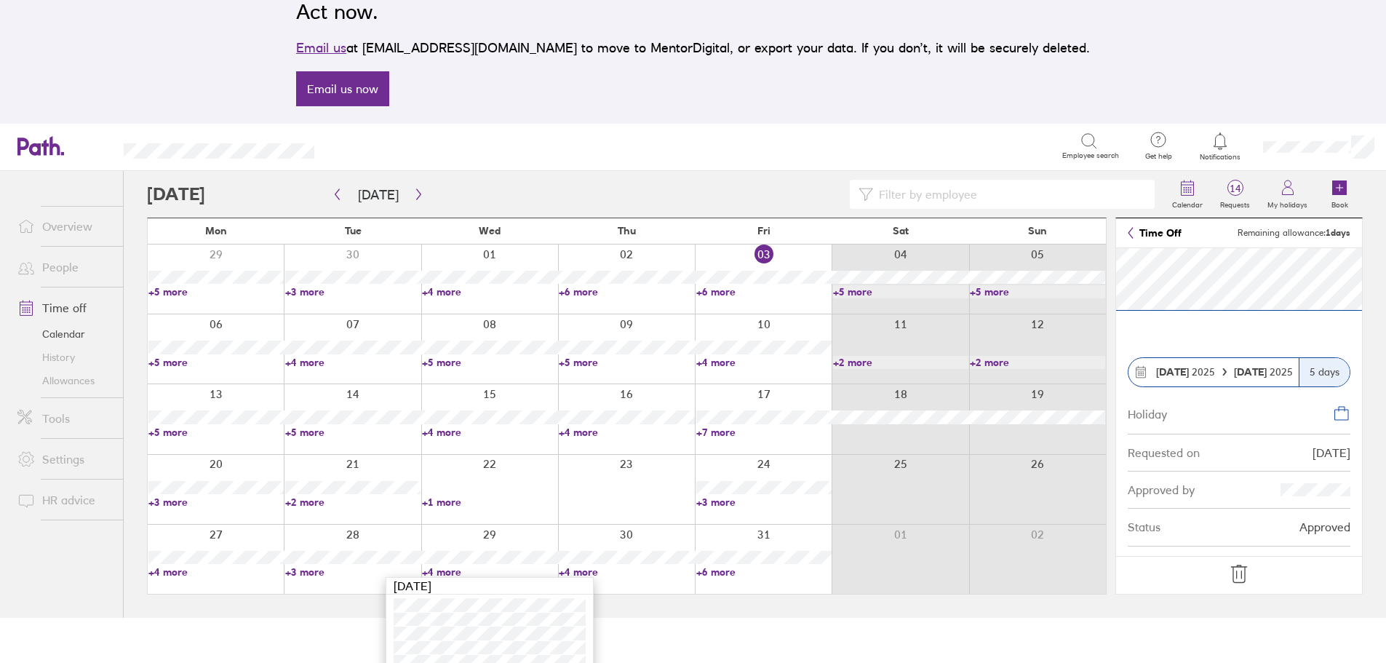
scroll to position [58, 0]
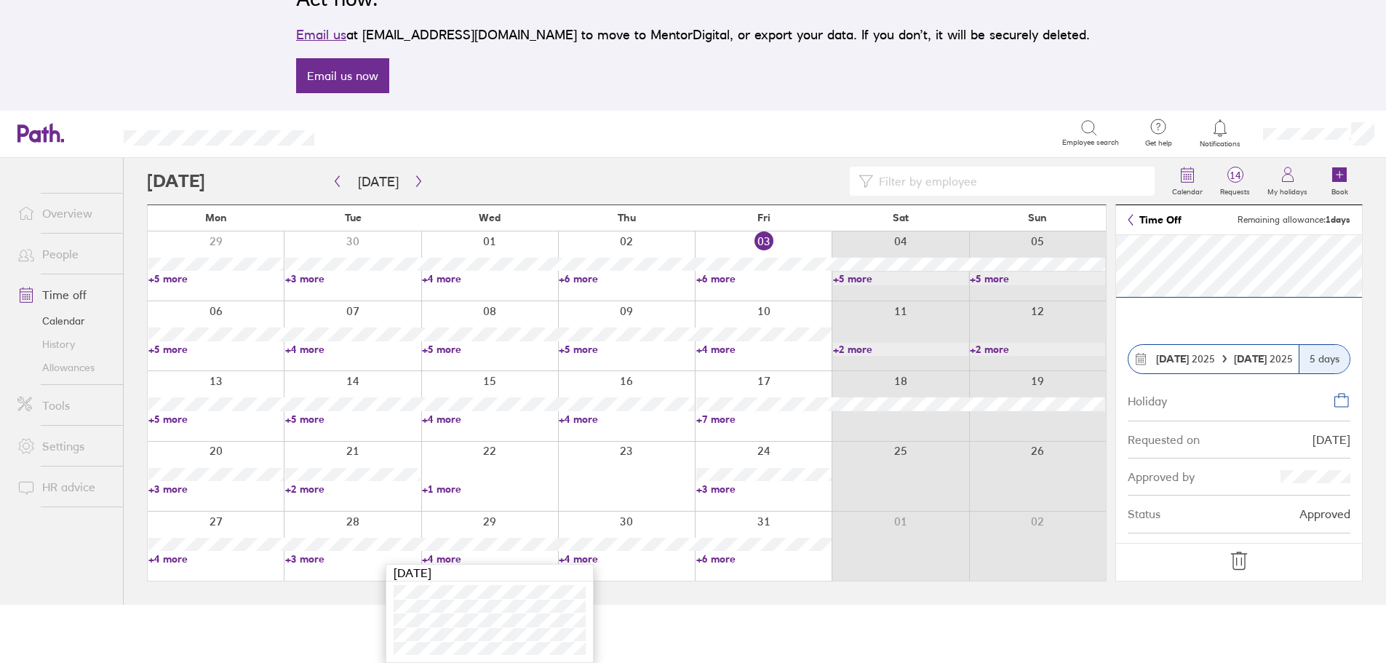
click at [589, 556] on link "+4 more" at bounding box center [626, 558] width 135 height 13
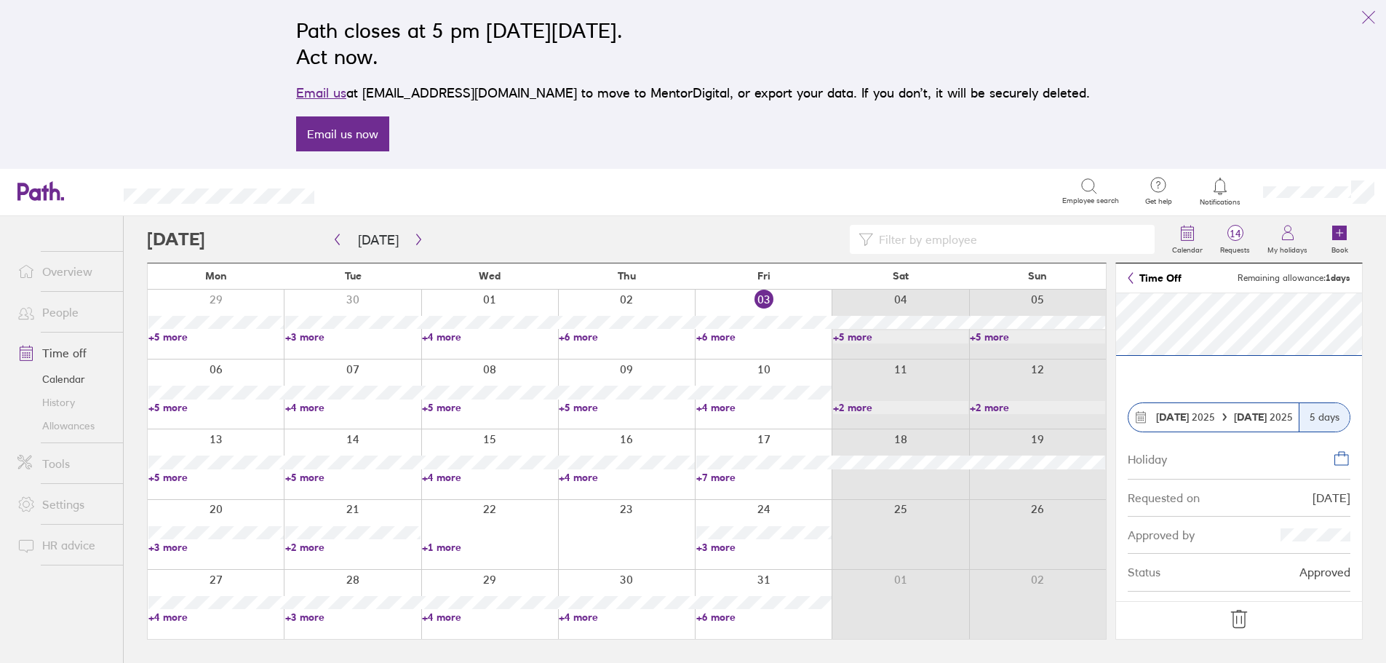
scroll to position [0, 0]
click at [592, 621] on link "+4 more" at bounding box center [632, 617] width 137 height 13
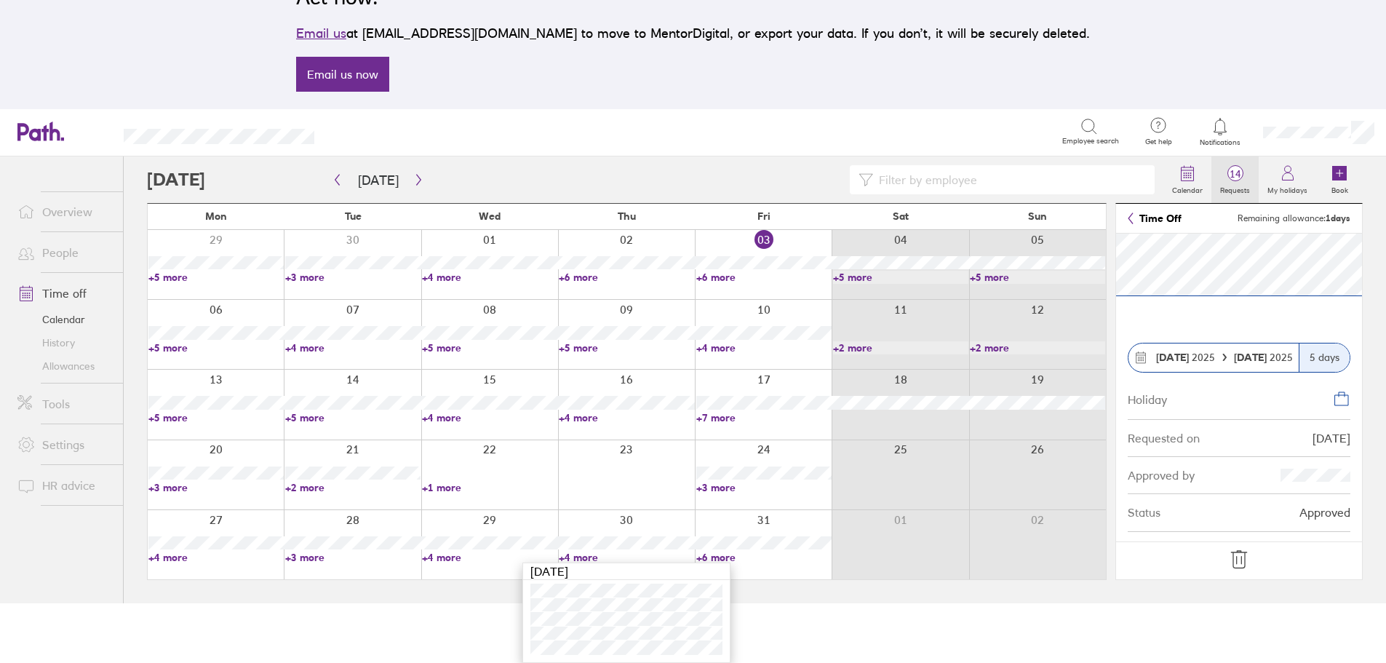
click at [1236, 177] on span "14" at bounding box center [1235, 174] width 47 height 12
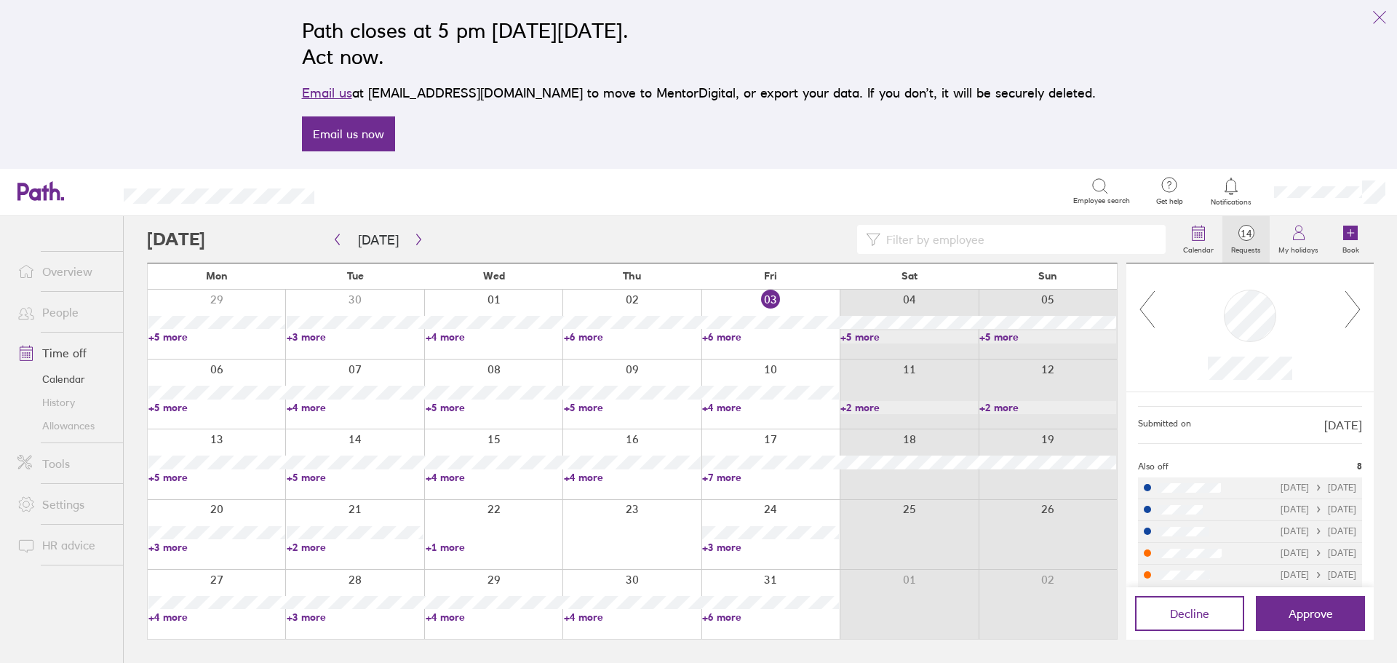
scroll to position [146, 0]
click at [1352, 306] on icon at bounding box center [1353, 309] width 18 height 39
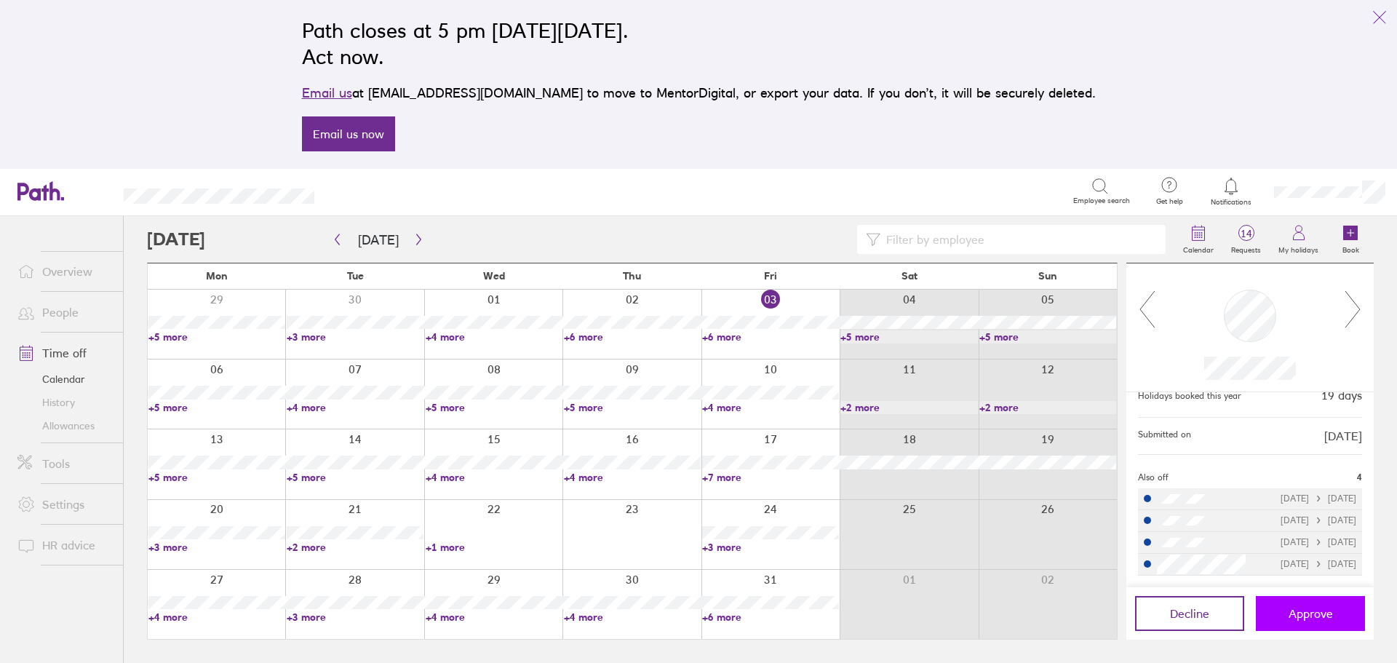
click at [1304, 624] on button "Approve" at bounding box center [1310, 613] width 109 height 35
click at [1361, 304] on icon at bounding box center [1353, 309] width 18 height 39
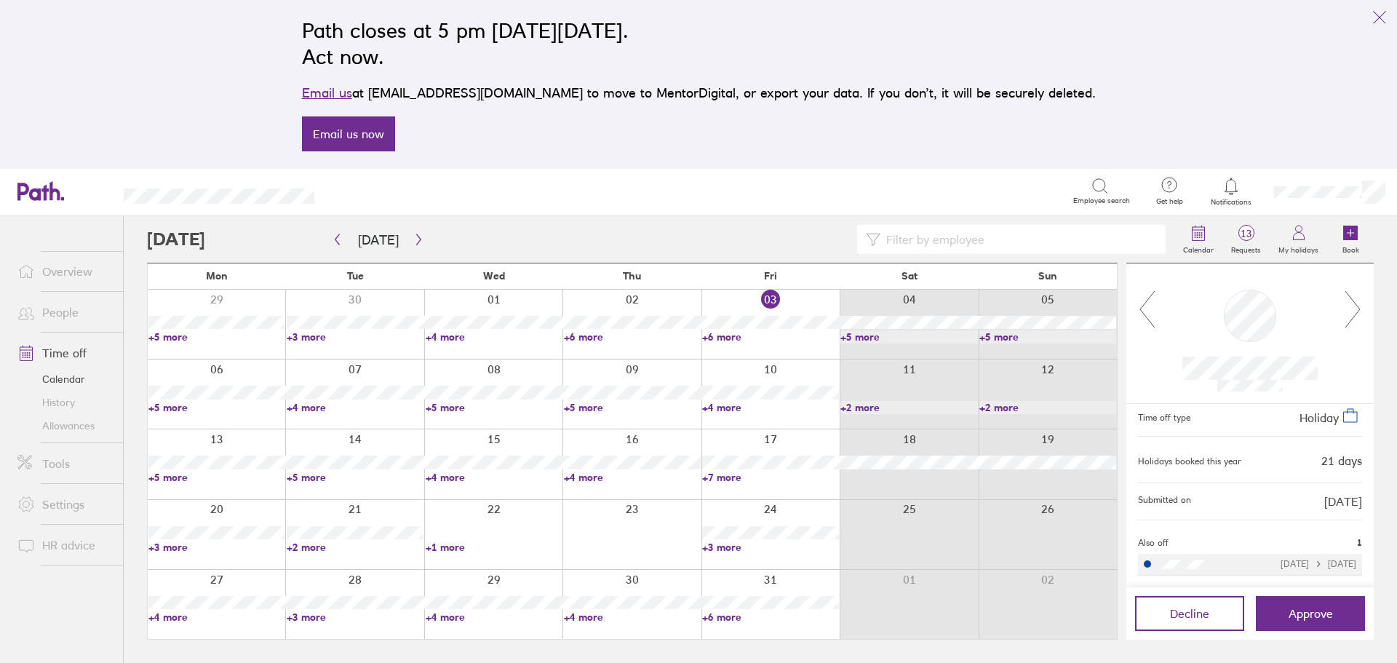
click at [1361, 304] on icon at bounding box center [1353, 309] width 18 height 39
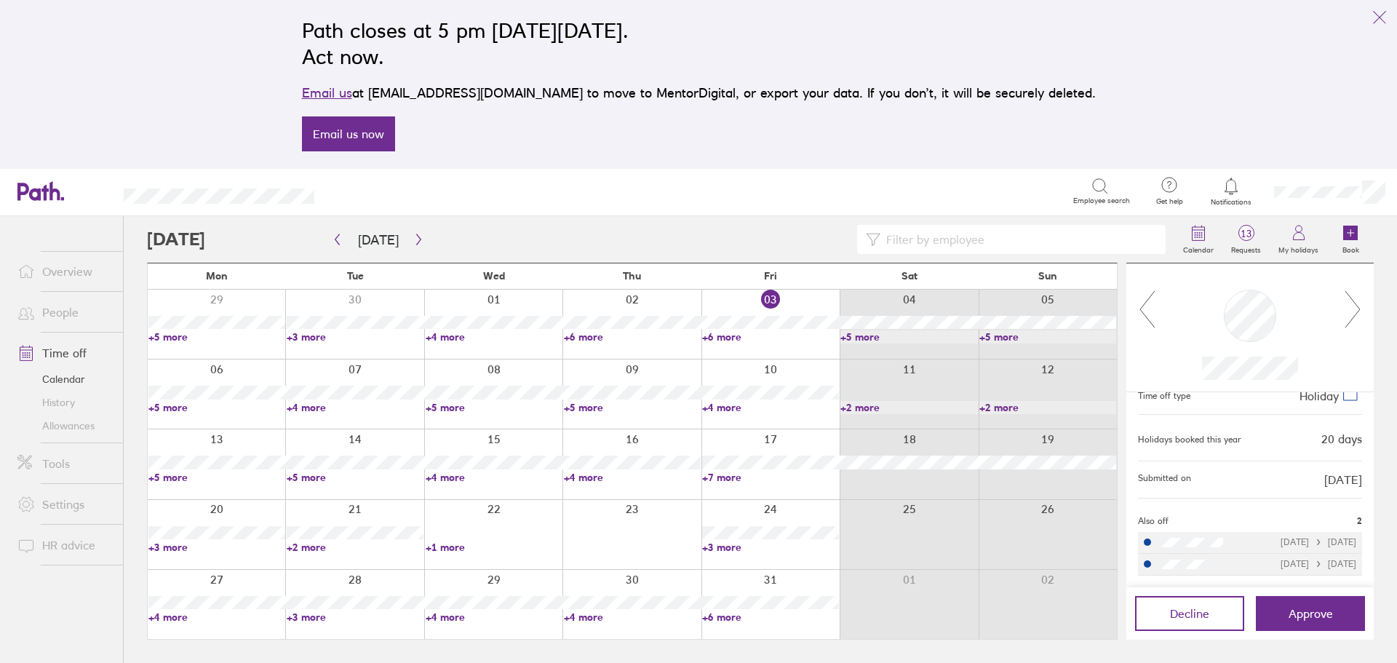
click at [1361, 304] on icon at bounding box center [1353, 309] width 18 height 39
click at [1343, 329] on div at bounding box center [1250, 327] width 188 height 105
click at [1355, 314] on icon at bounding box center [1353, 309] width 18 height 39
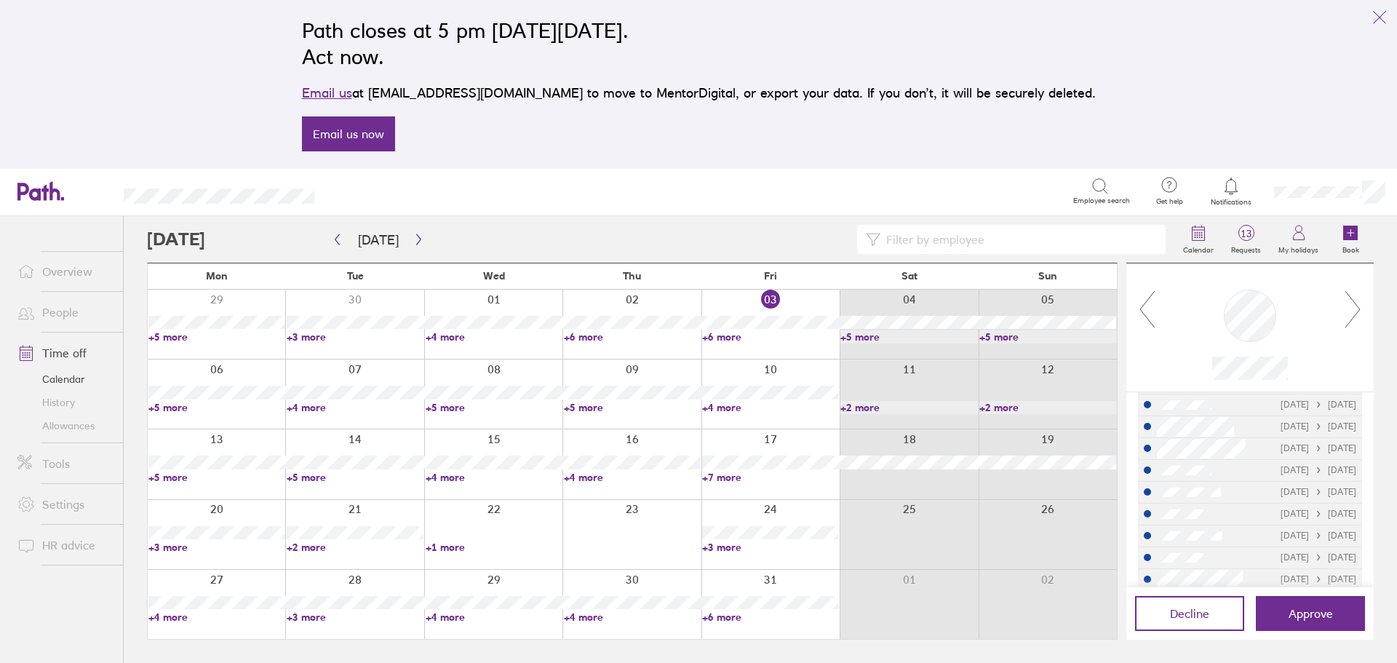
scroll to position [253, 0]
click at [1356, 311] on icon at bounding box center [1353, 309] width 18 height 39
click at [1354, 309] on icon at bounding box center [1353, 309] width 18 height 39
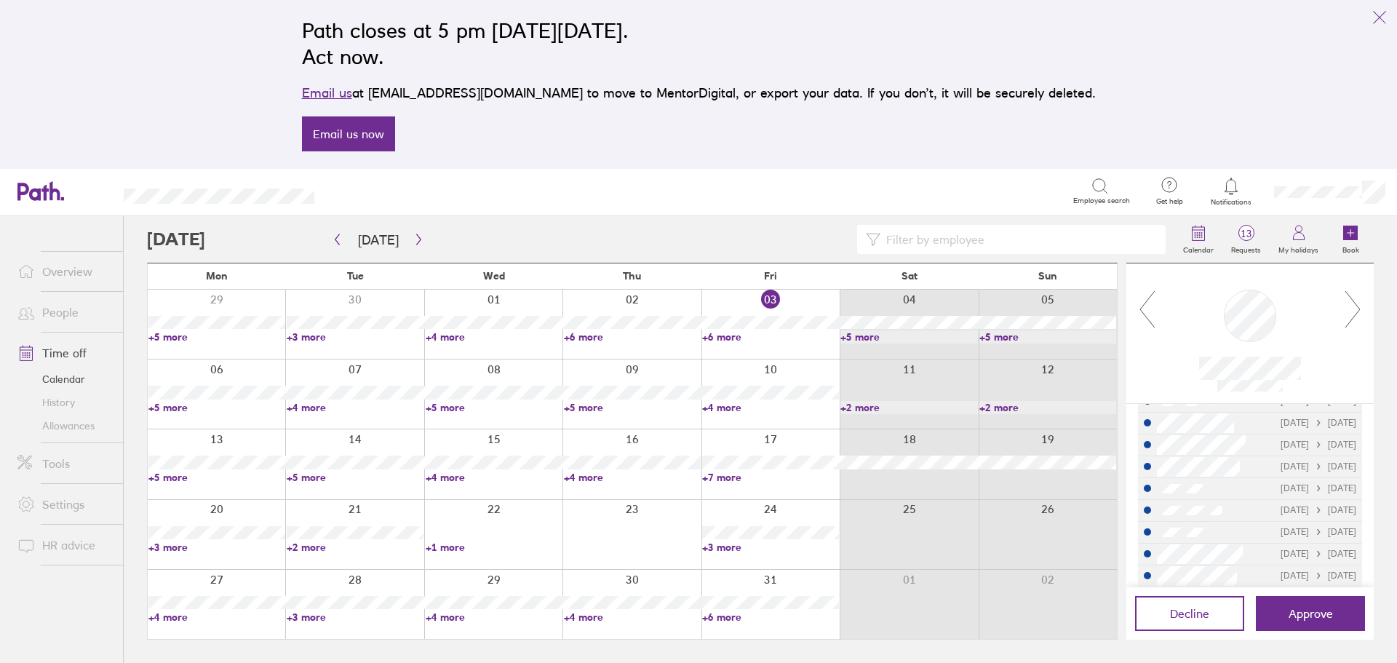
click at [1354, 309] on icon at bounding box center [1353, 309] width 18 height 39
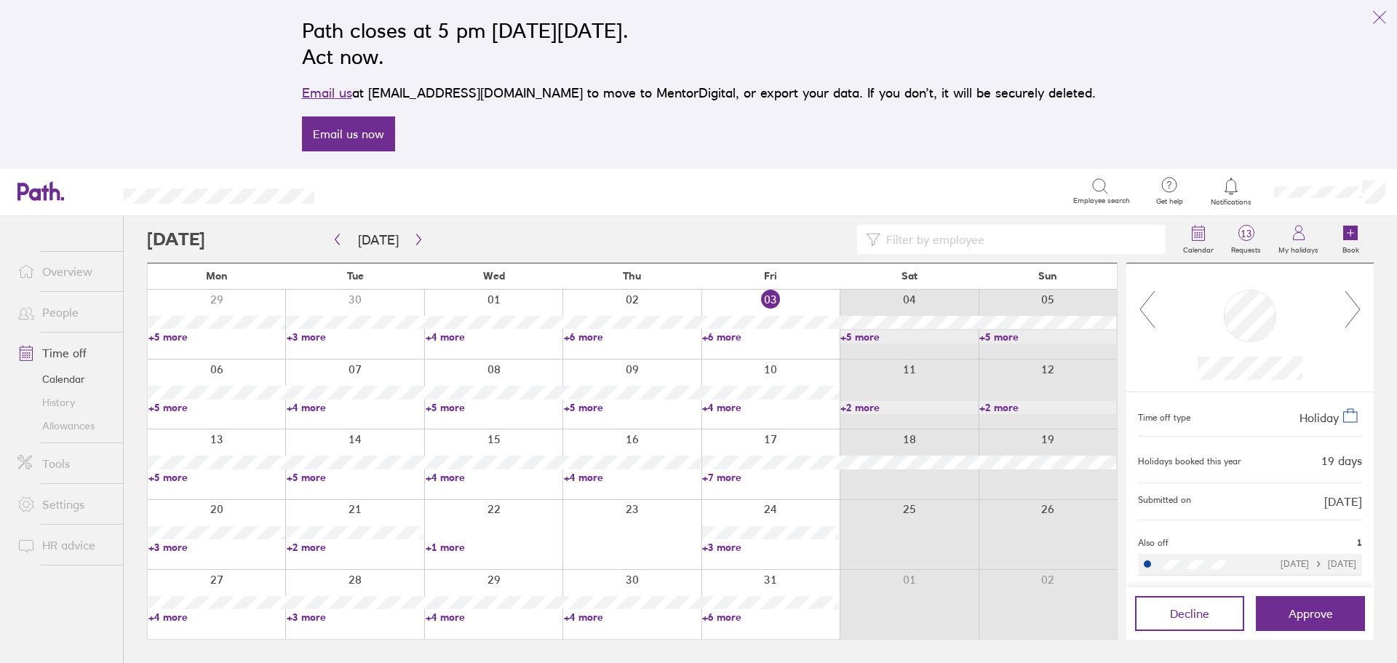
scroll to position [56, 0]
click at [1295, 611] on span "Approve" at bounding box center [1311, 613] width 44 height 13
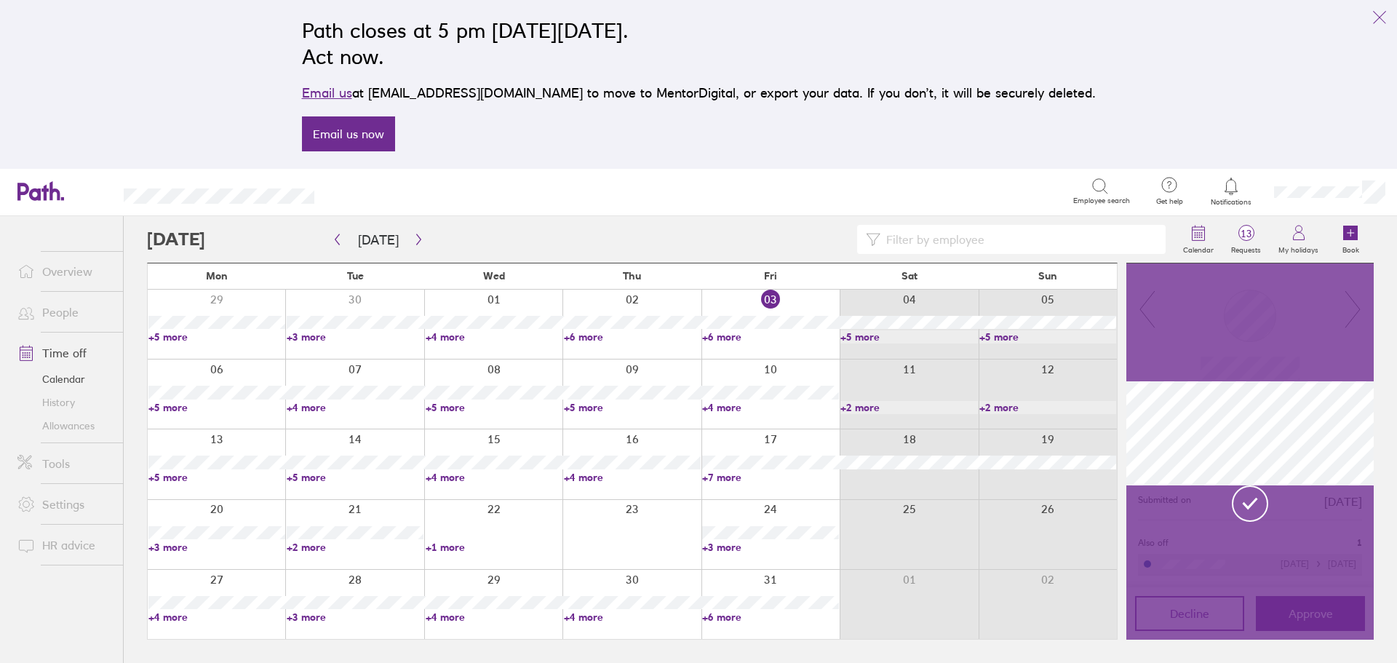
click at [1260, 497] on div at bounding box center [1250, 503] width 36 height 36
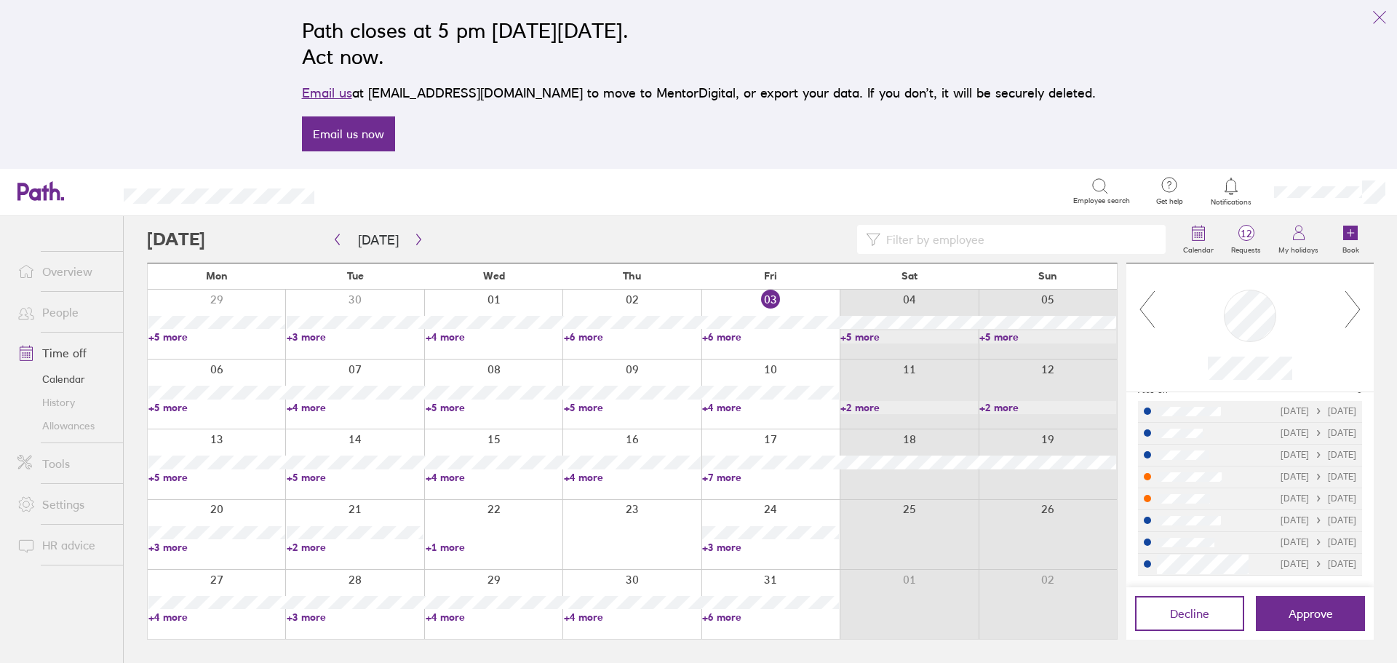
click at [1355, 305] on icon at bounding box center [1353, 309] width 18 height 39
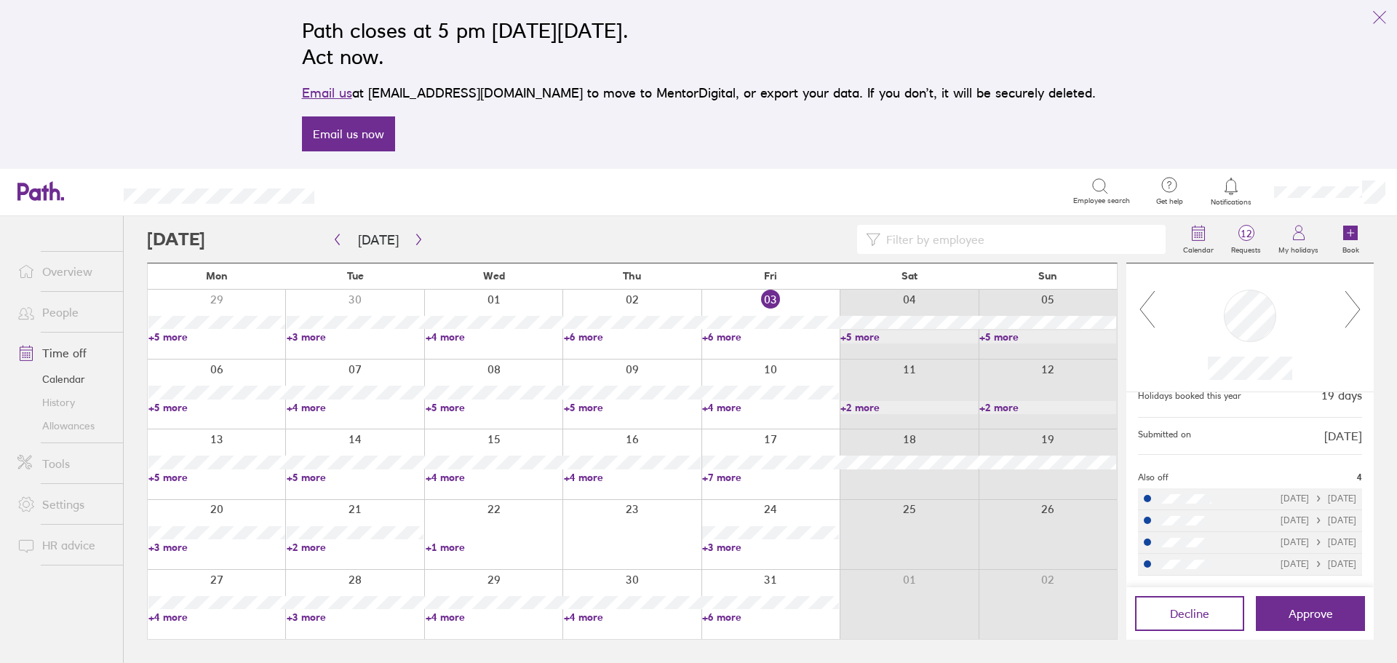
scroll to position [133, 0]
click at [1145, 320] on icon at bounding box center [1147, 309] width 18 height 39
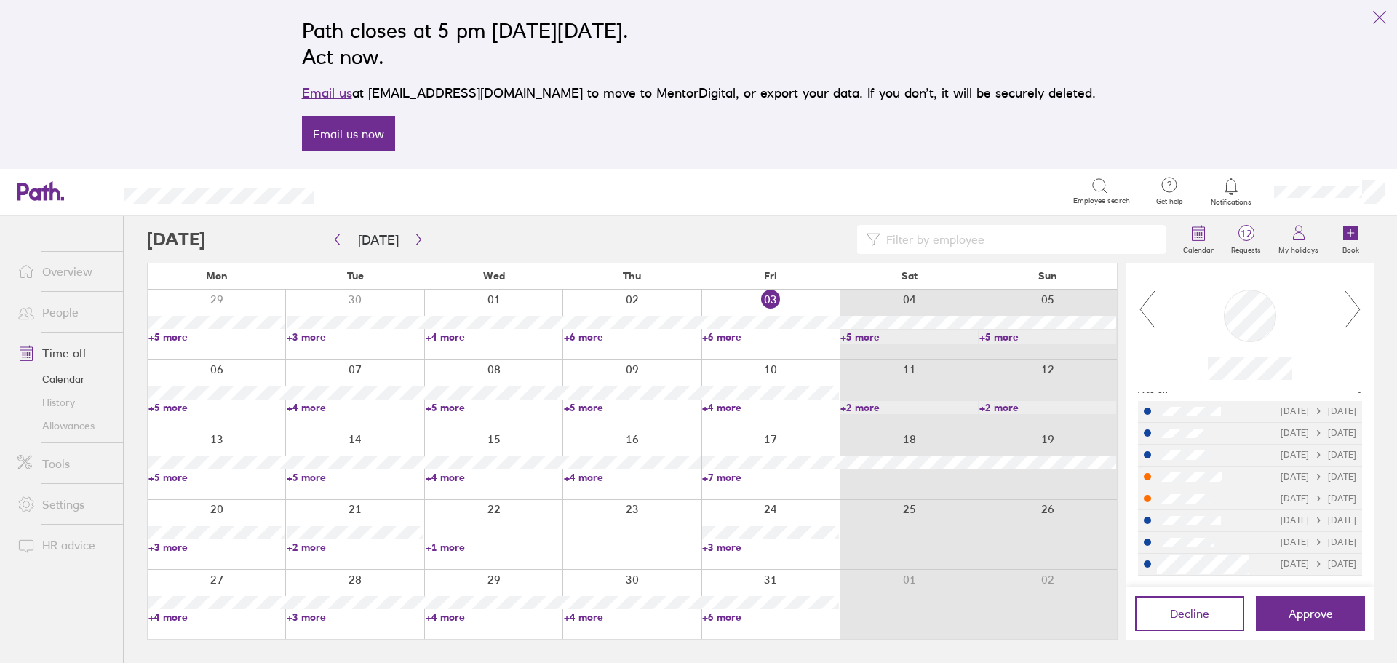
click at [1148, 305] on icon at bounding box center [1147, 309] width 18 height 39
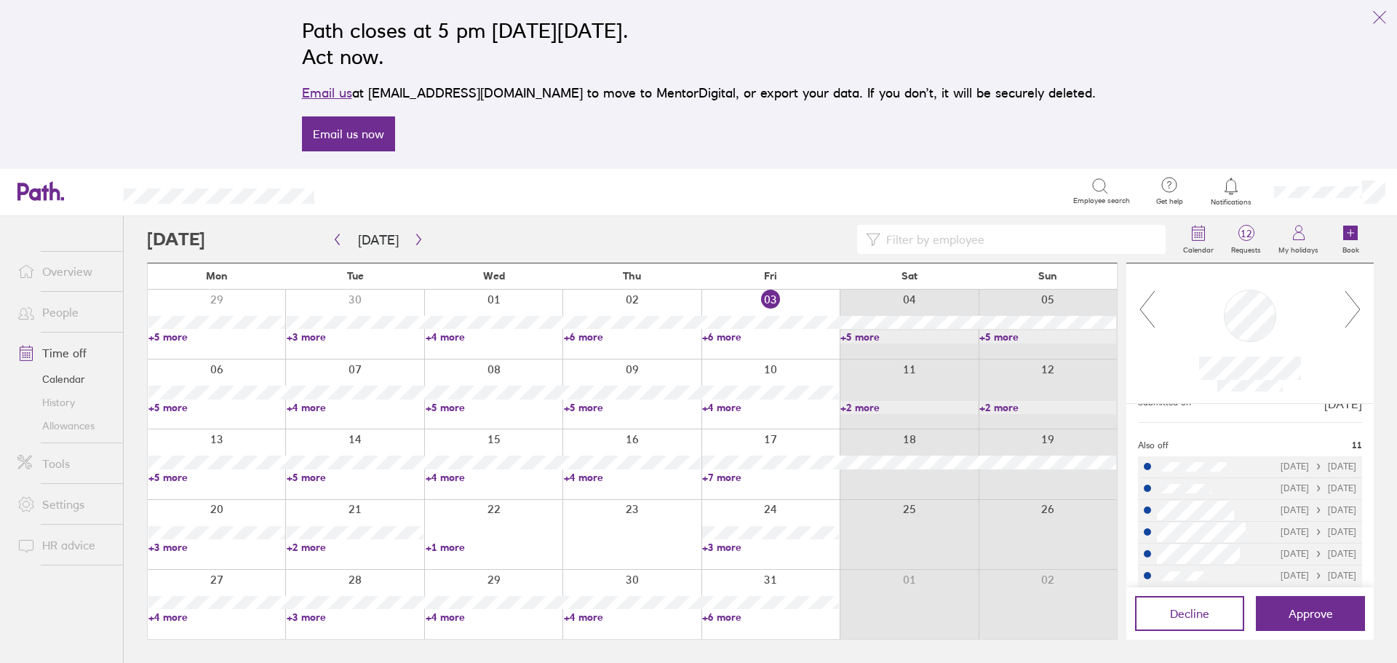
scroll to position [253, 0]
click at [909, 245] on input at bounding box center [1019, 240] width 277 height 28
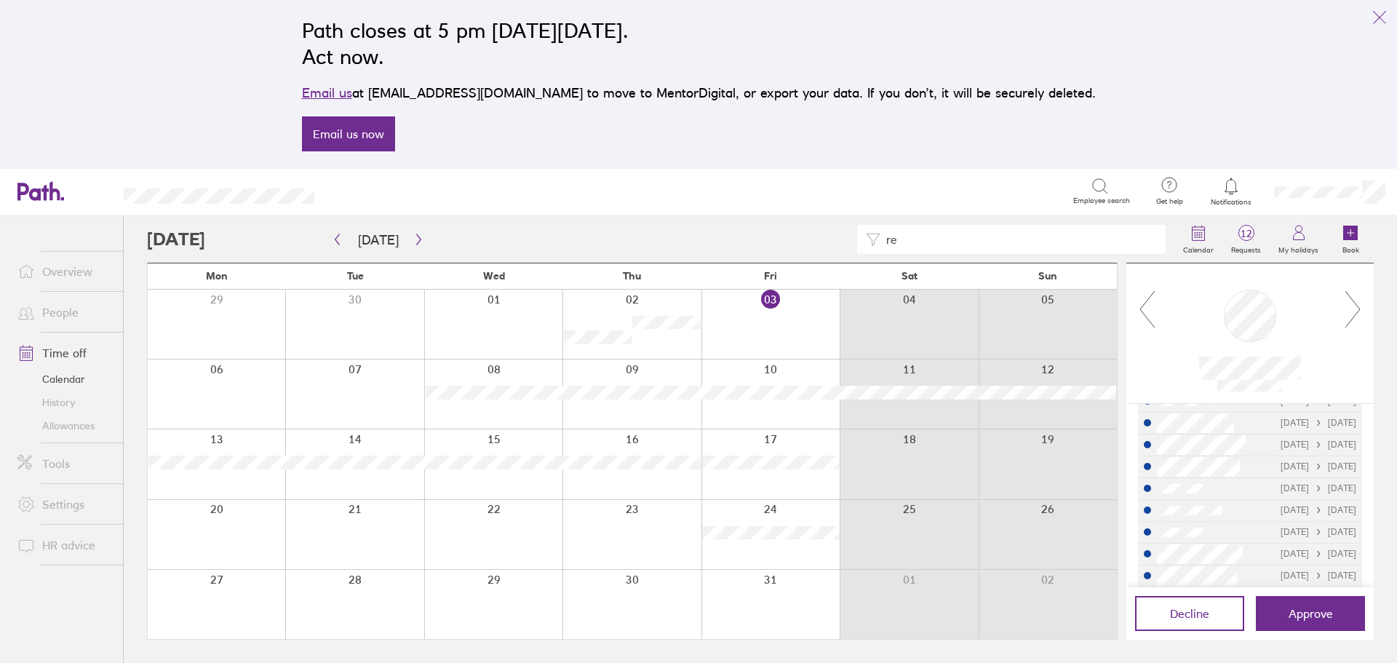
type input "r"
type input "c"
click at [415, 246] on button "button" at bounding box center [419, 240] width 18 height 24
click at [413, 238] on icon "button" at bounding box center [418, 240] width 11 height 12
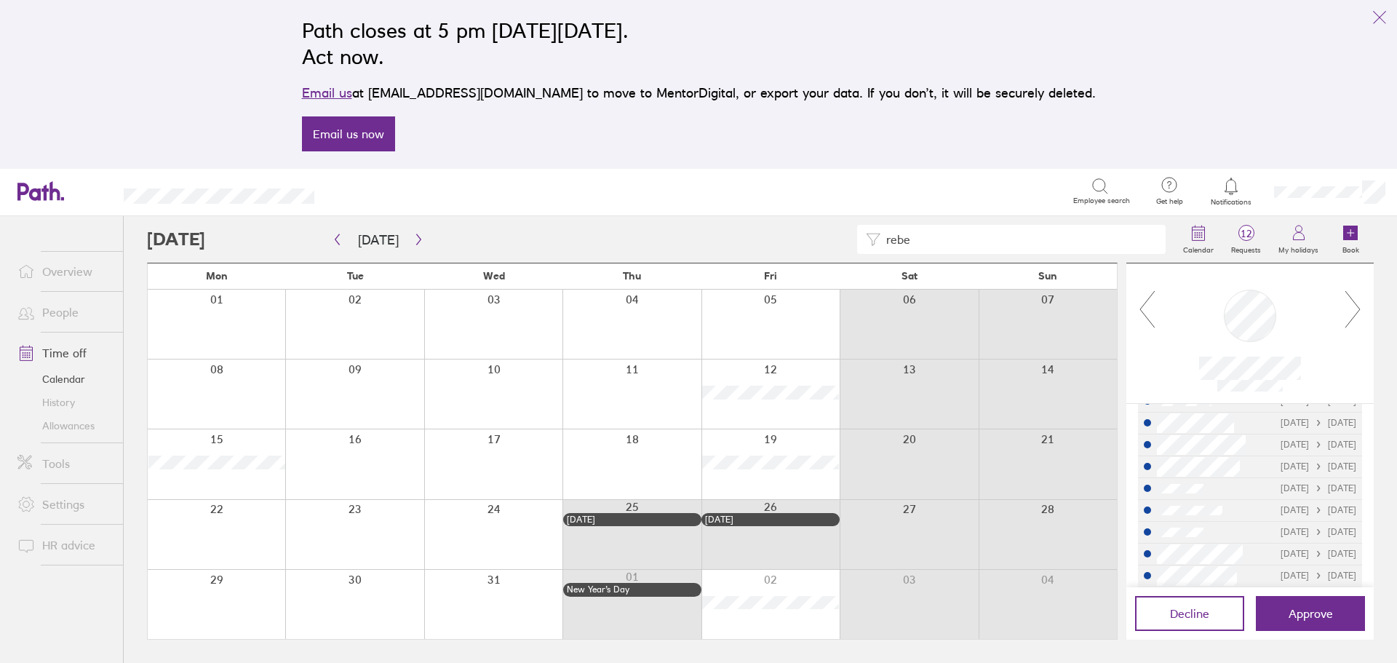
drag, startPoint x: 928, startPoint y: 245, endPoint x: 856, endPoint y: 240, distance: 72.2
click at [856, 240] on div "rebe" at bounding box center [661, 239] width 1028 height 29
type input "chr"
click at [79, 432] on link "Allowances" at bounding box center [64, 425] width 117 height 23
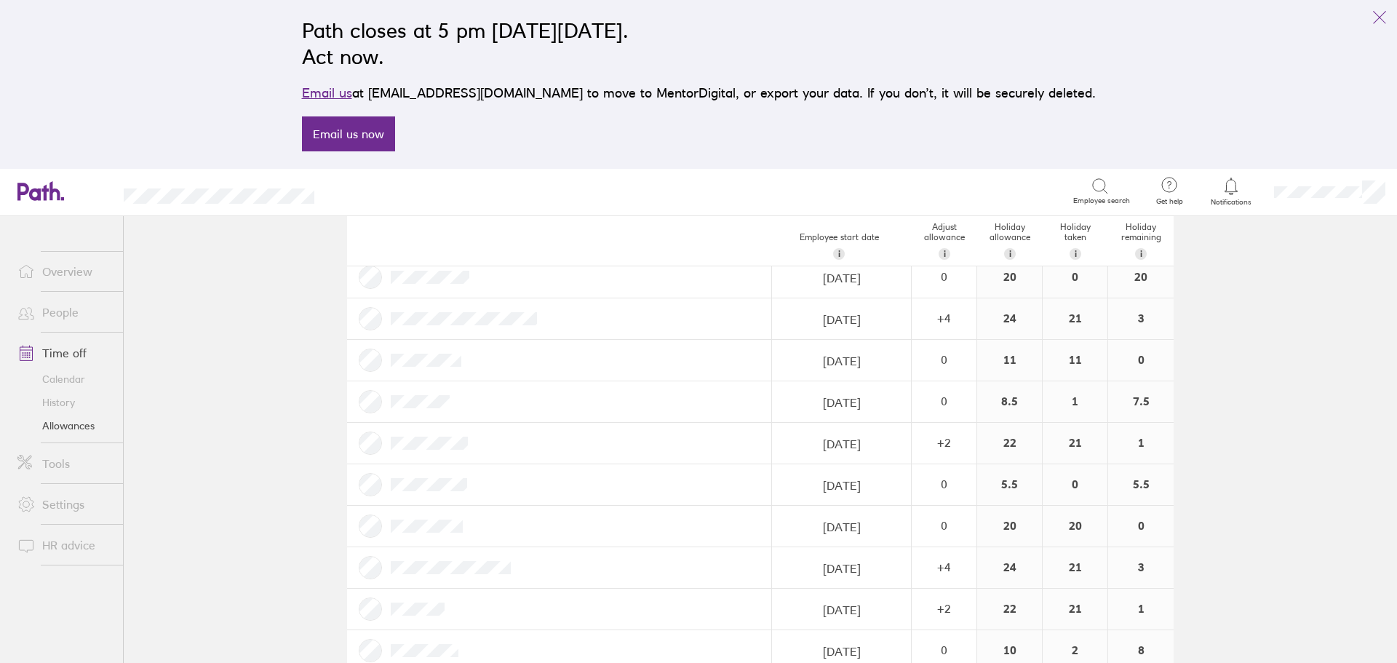
scroll to position [1237, 0]
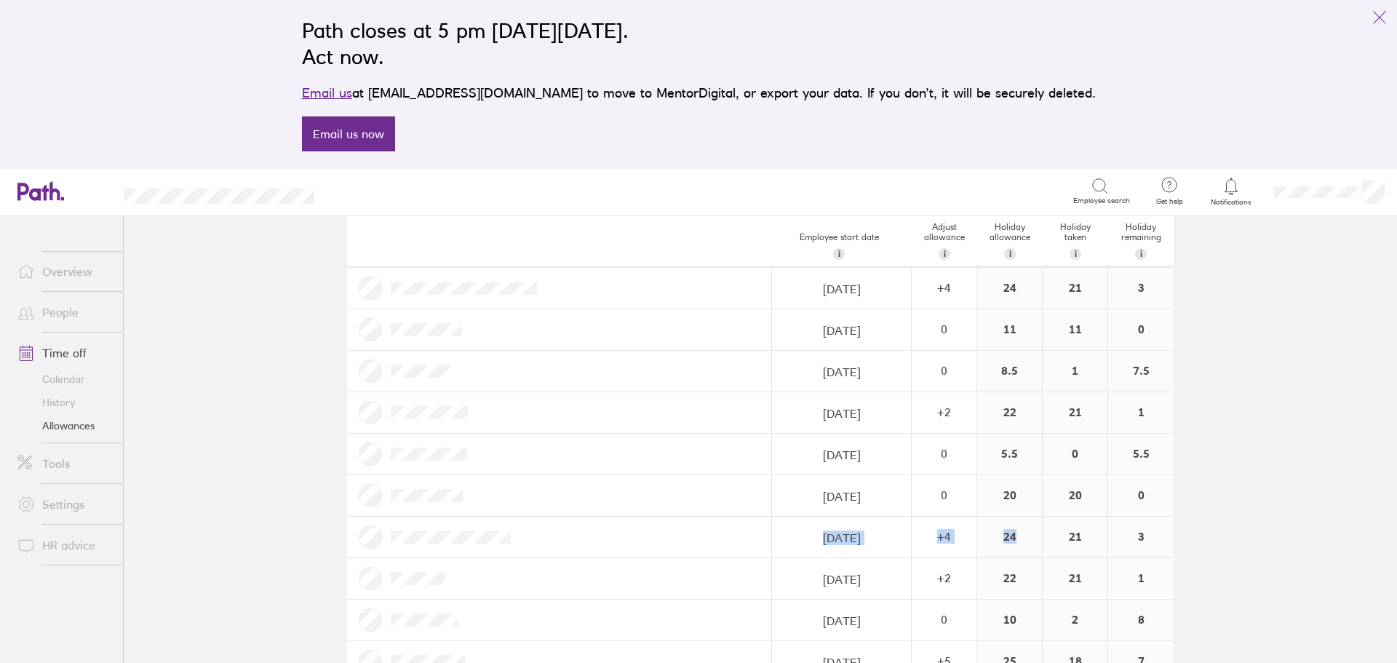
drag, startPoint x: 1153, startPoint y: 501, endPoint x: 1003, endPoint y: 516, distance: 151.3
click at [1025, 516] on div "Employee start date i The date this employee started at your company. Used for …" at bounding box center [760, 304] width 827 height 2497
click at [1033, 498] on div "20" at bounding box center [1009, 495] width 65 height 41
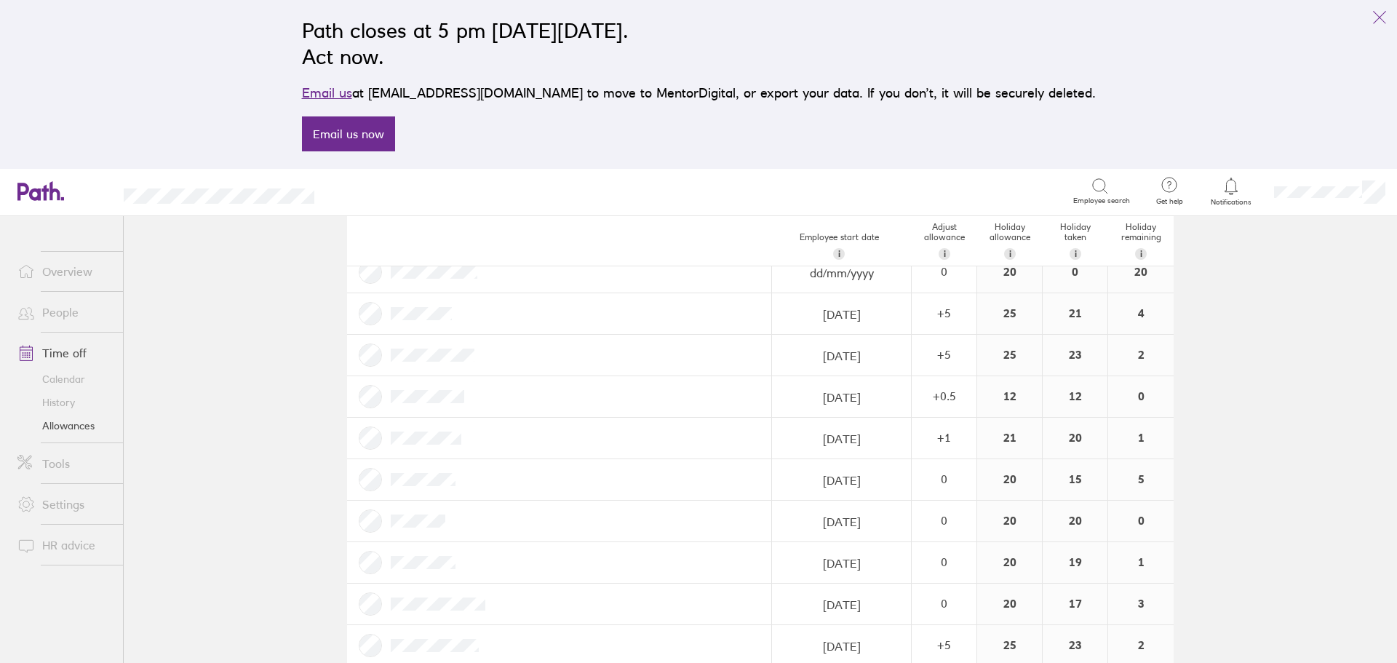
scroll to position [655, 0]
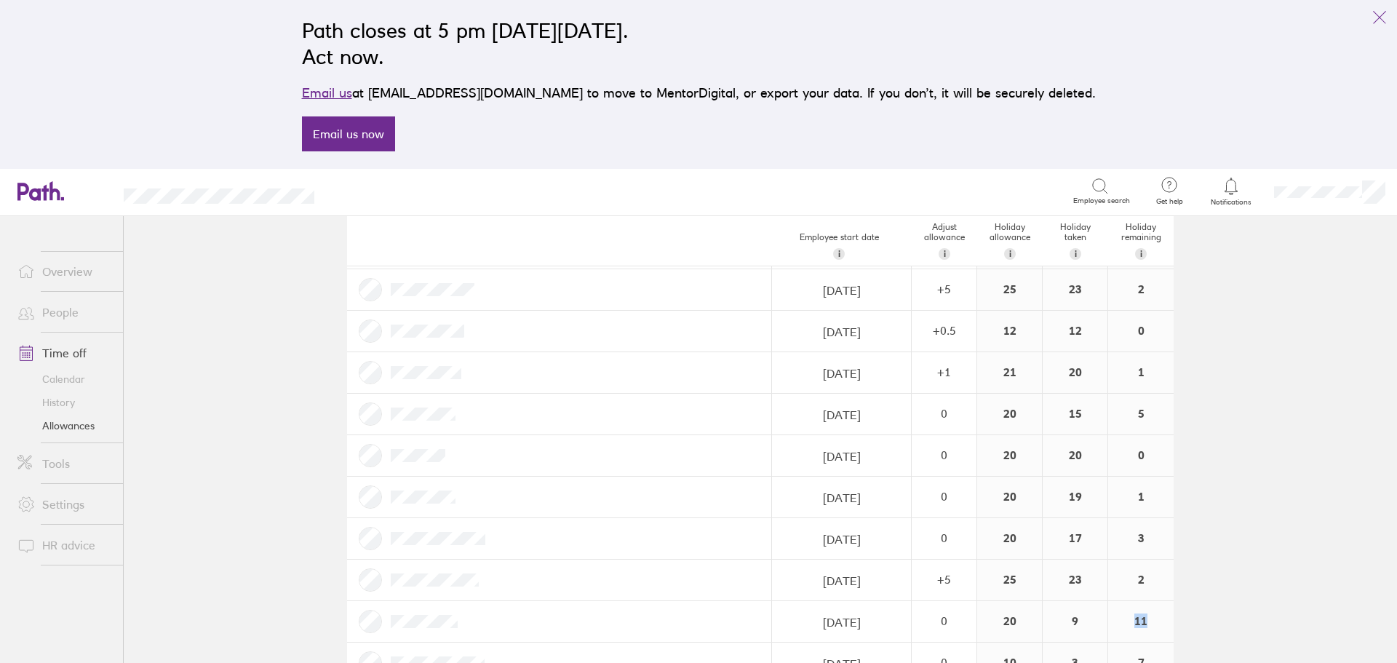
drag, startPoint x: 1134, startPoint y: 629, endPoint x: 1120, endPoint y: 629, distance: 14.6
click at [1120, 629] on div "11" at bounding box center [1140, 621] width 65 height 41
click at [1118, 624] on div "11" at bounding box center [1140, 621] width 65 height 41
